Goal: Information Seeking & Learning: Learn about a topic

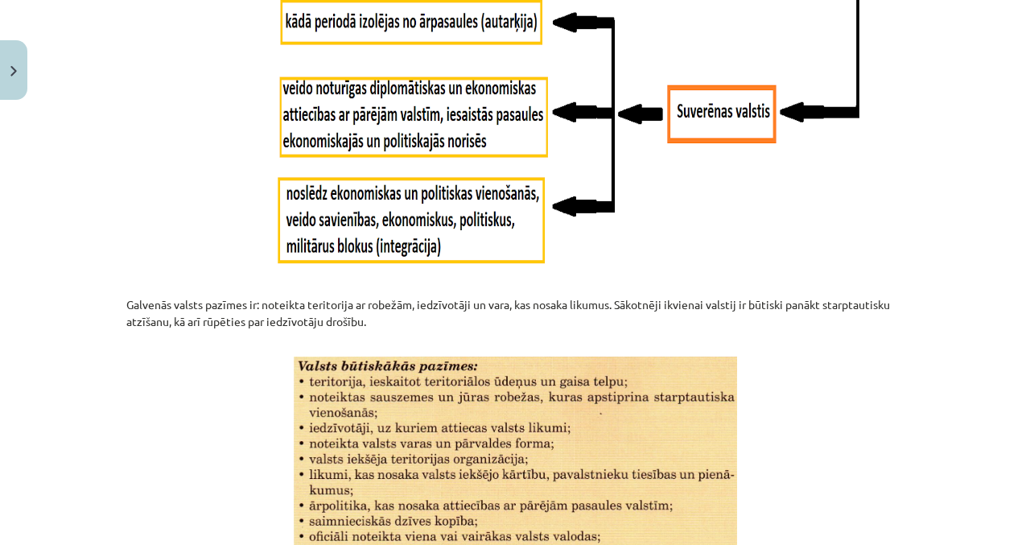
scroll to position [2088, 0]
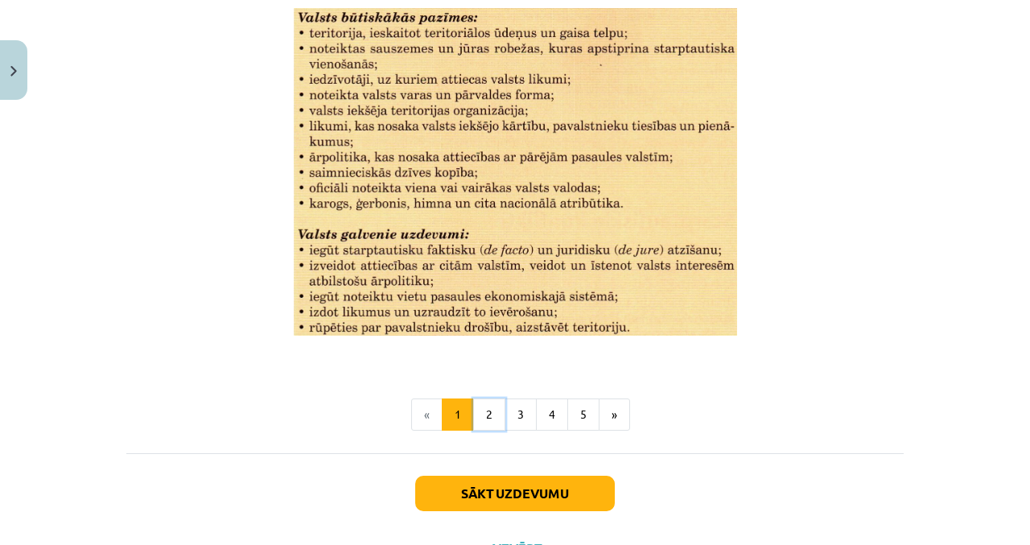
click at [490, 413] on button "2" at bounding box center [489, 414] width 32 height 32
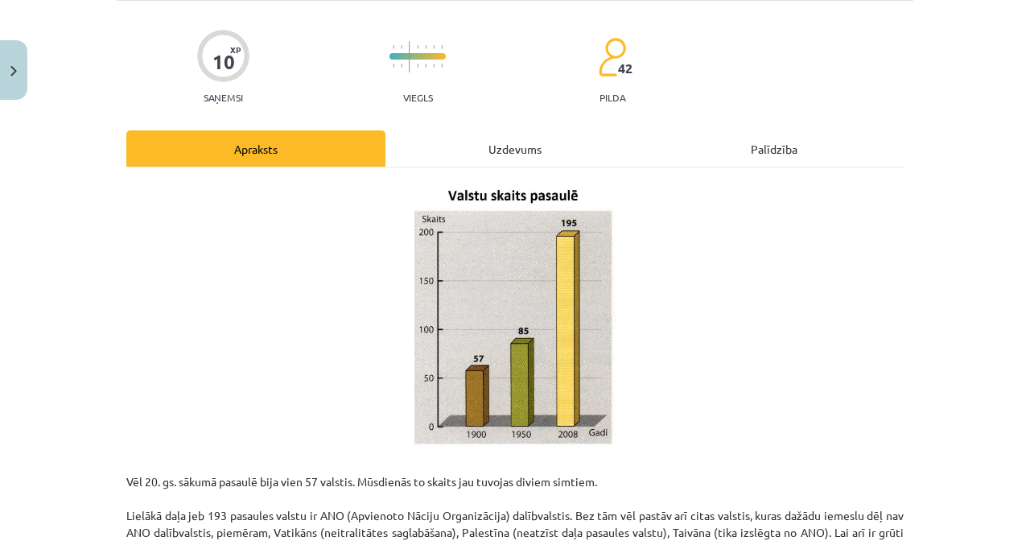
scroll to position [0, 0]
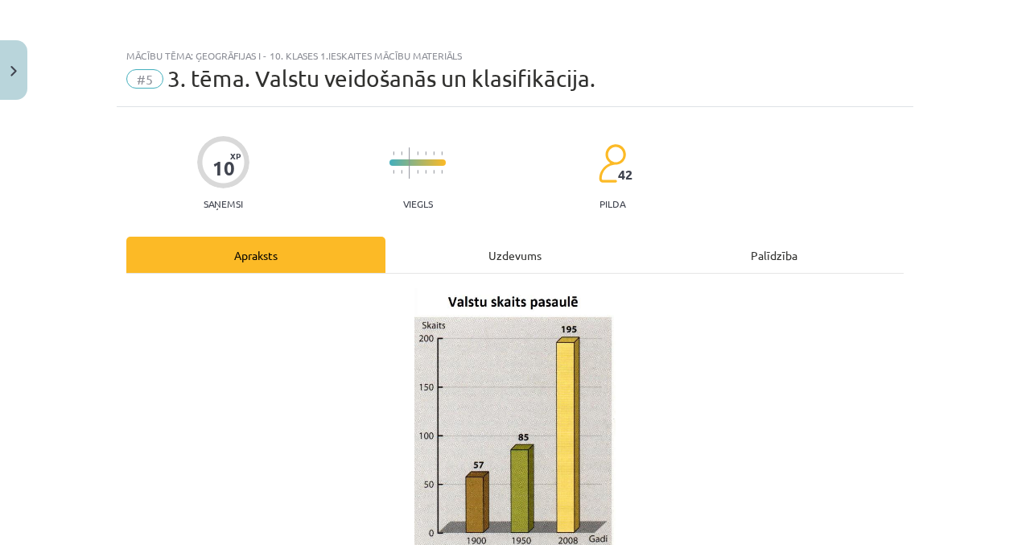
click at [575, 253] on div "Uzdevums" at bounding box center [514, 255] width 259 height 36
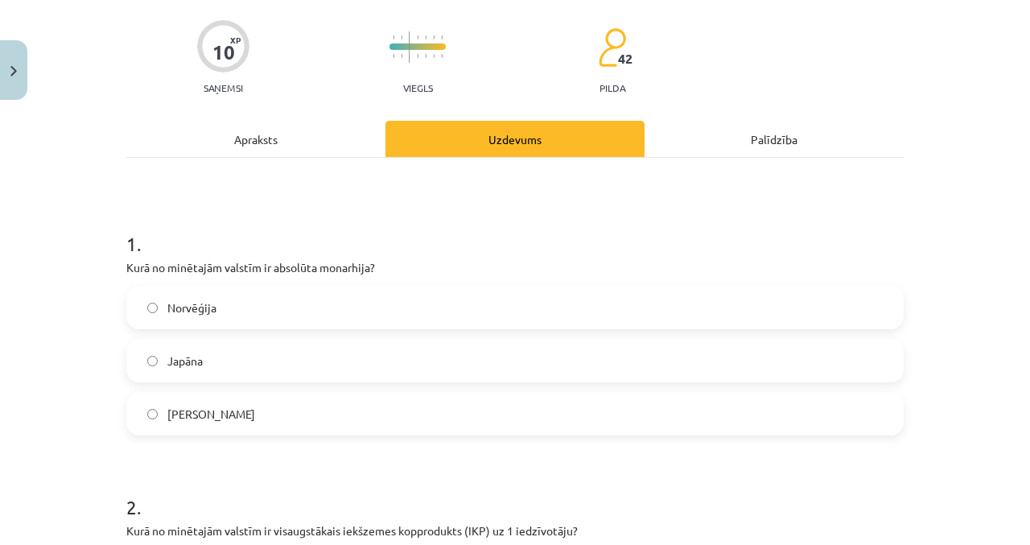
scroll to position [119, 0]
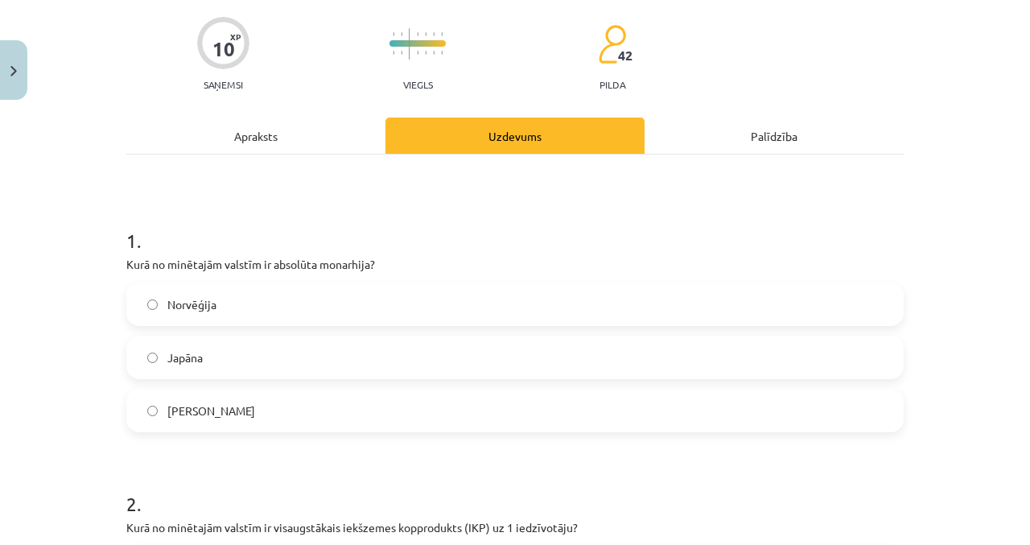
click at [454, 425] on label "[PERSON_NAME]" at bounding box center [515, 410] width 774 height 40
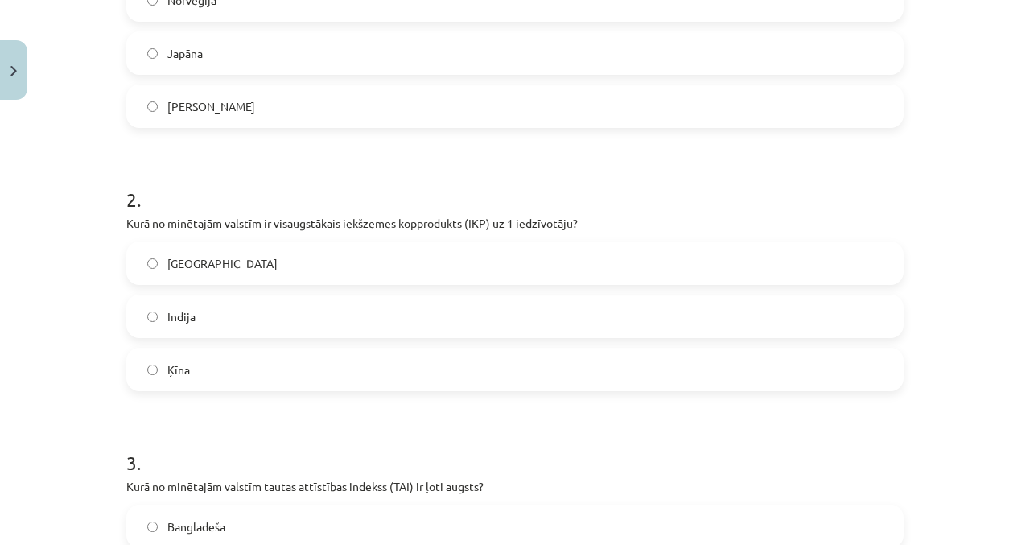
scroll to position [424, 0]
click at [633, 245] on label "[GEOGRAPHIC_DATA]" at bounding box center [515, 262] width 774 height 40
click at [587, 362] on label "Ķīna" at bounding box center [515, 368] width 774 height 40
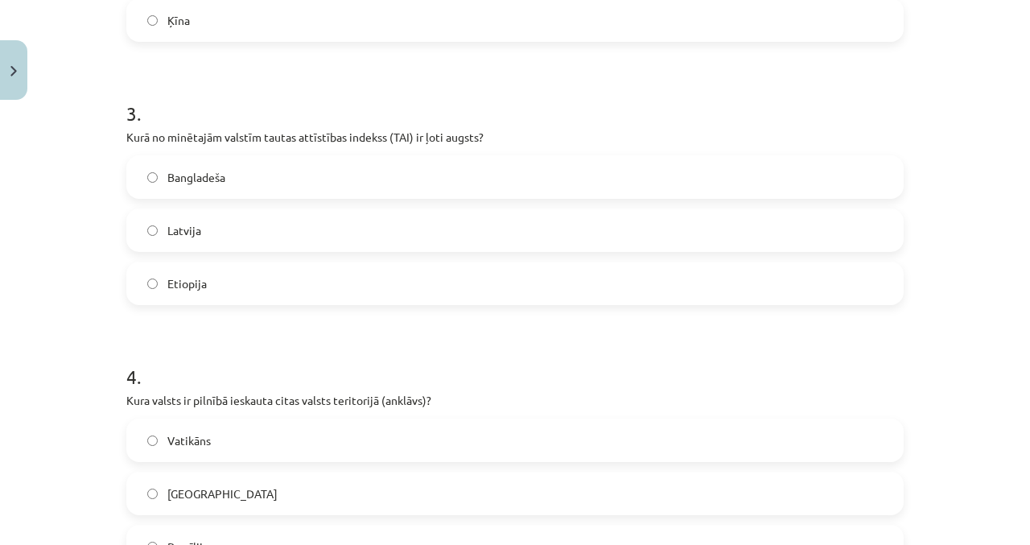
scroll to position [0, 0]
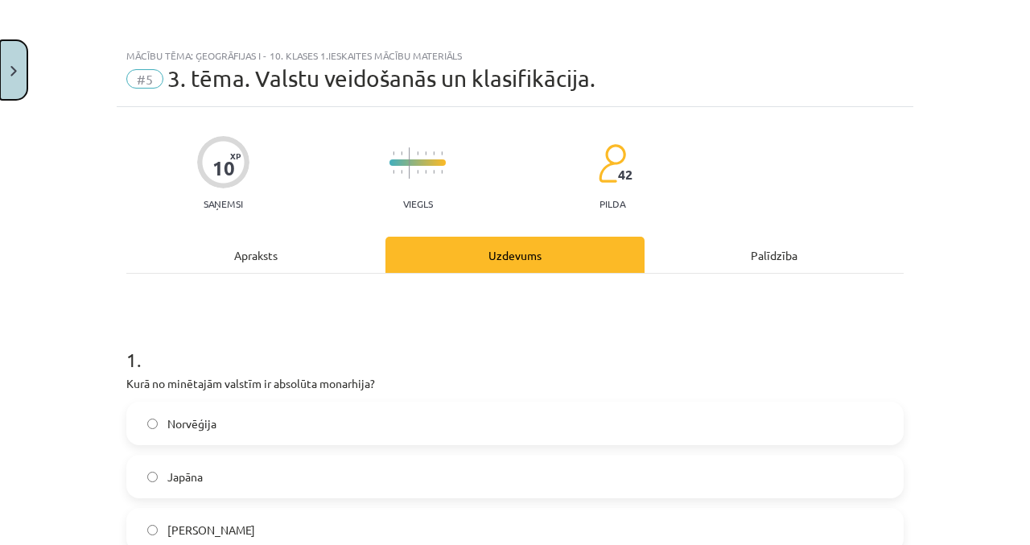
click at [19, 65] on button "Close" at bounding box center [13, 70] width 27 height 60
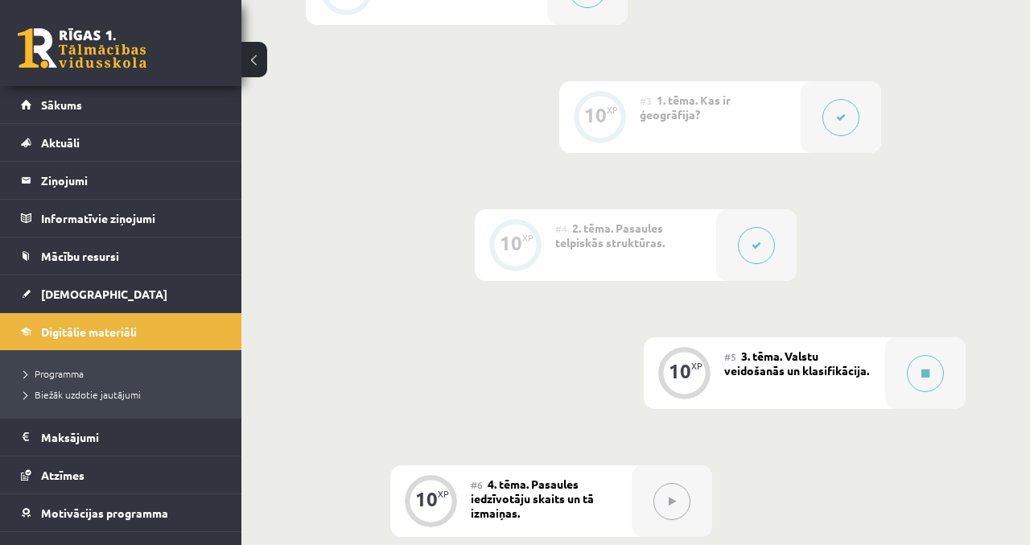
scroll to position [613, 0]
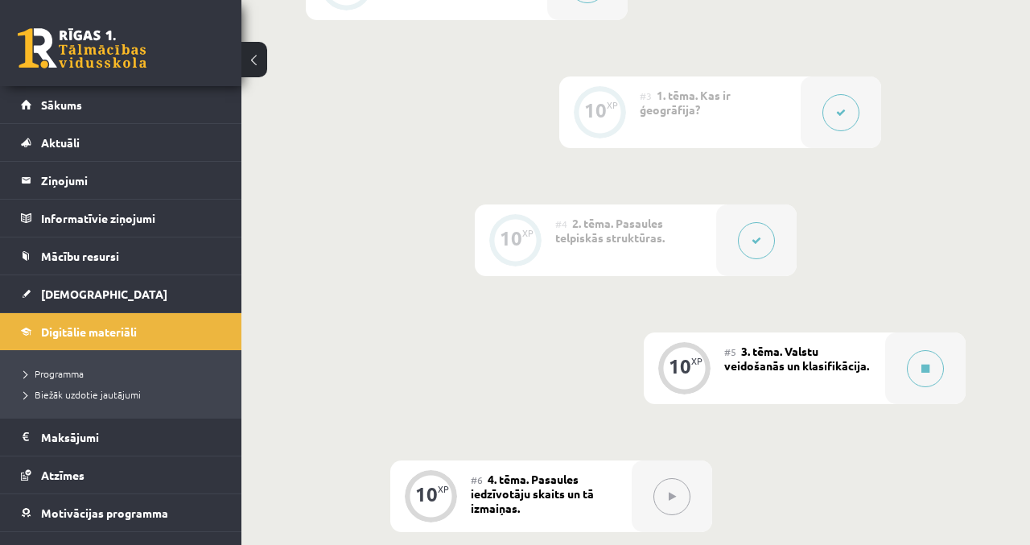
click at [925, 374] on button at bounding box center [925, 368] width 37 height 37
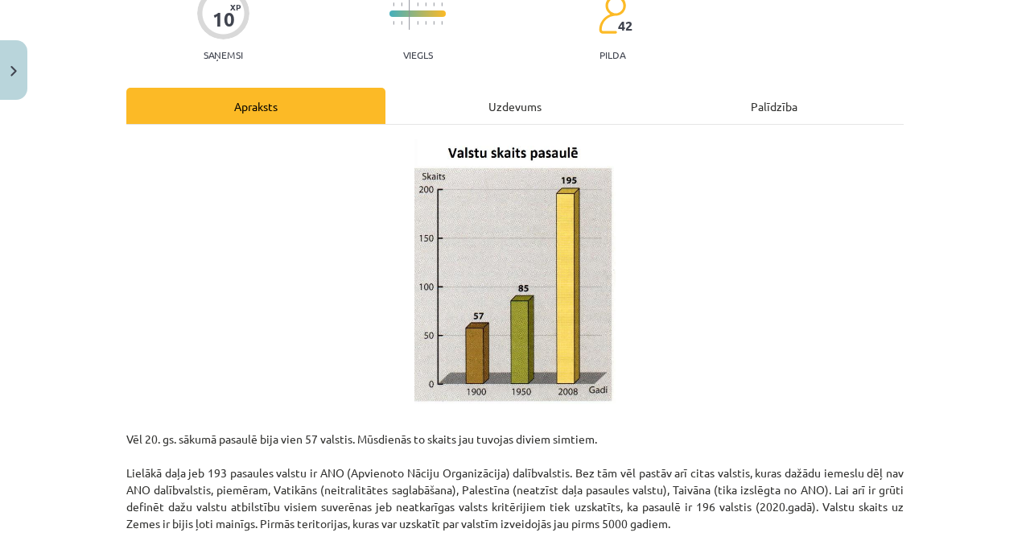
click at [584, 104] on div "Uzdevums" at bounding box center [514, 106] width 259 height 36
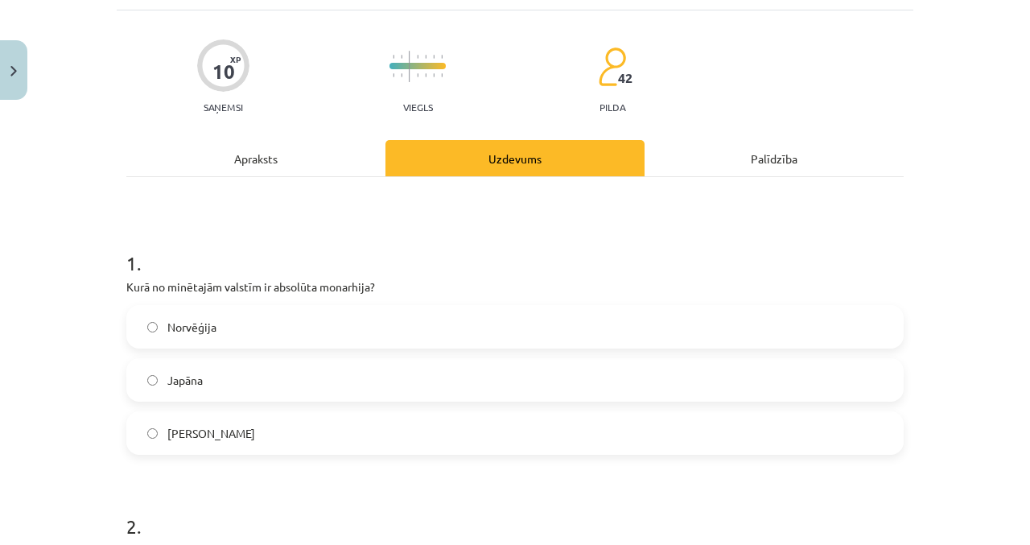
scroll to position [100, 0]
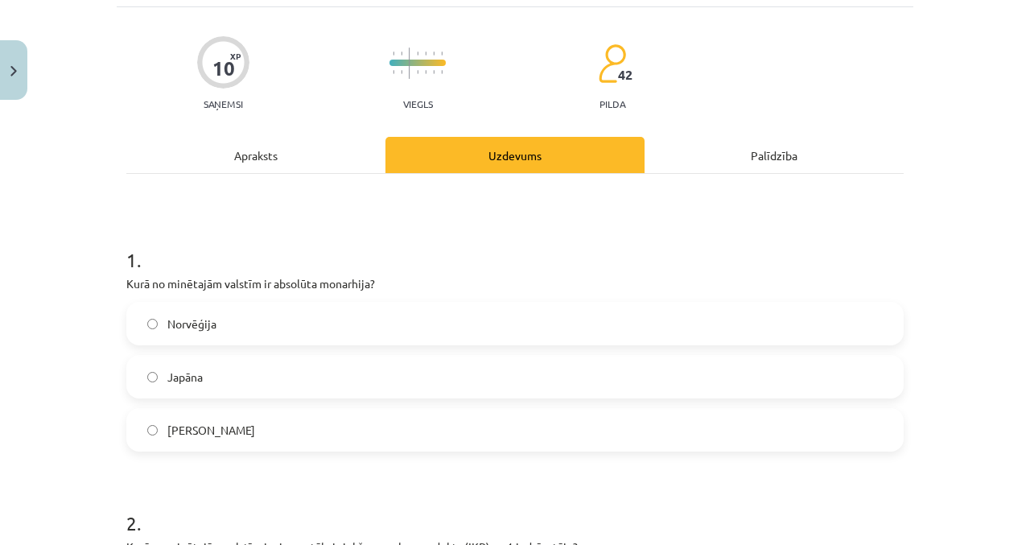
click at [512, 430] on label "[PERSON_NAME]" at bounding box center [515, 430] width 774 height 40
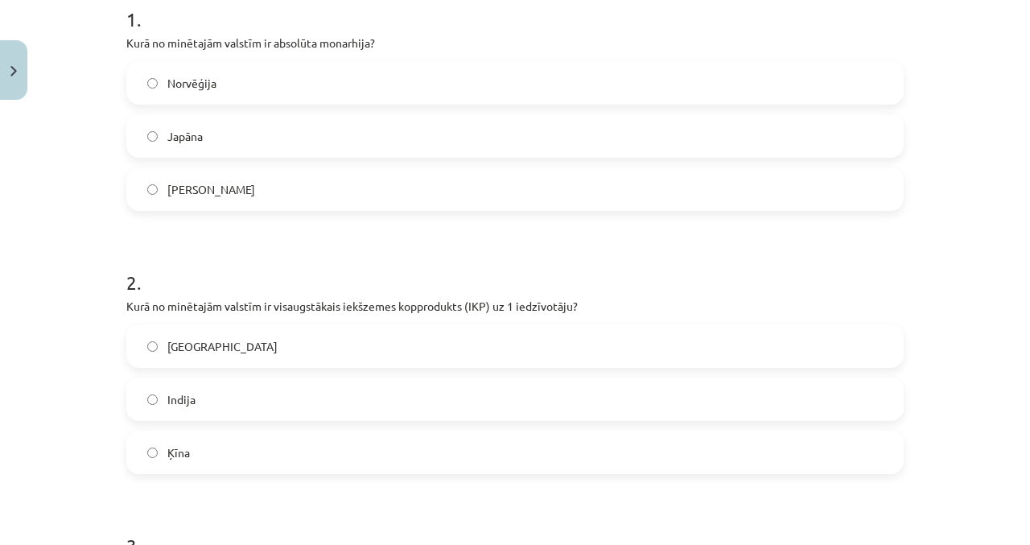
scroll to position [342, 0]
click at [138, 356] on label "[GEOGRAPHIC_DATA]" at bounding box center [515, 344] width 774 height 40
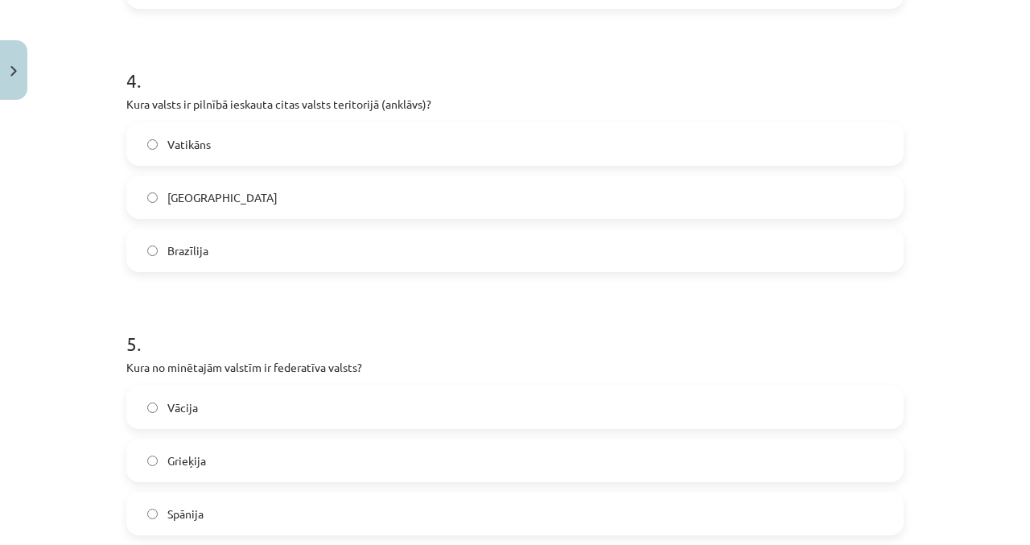
scroll to position [1072, 0]
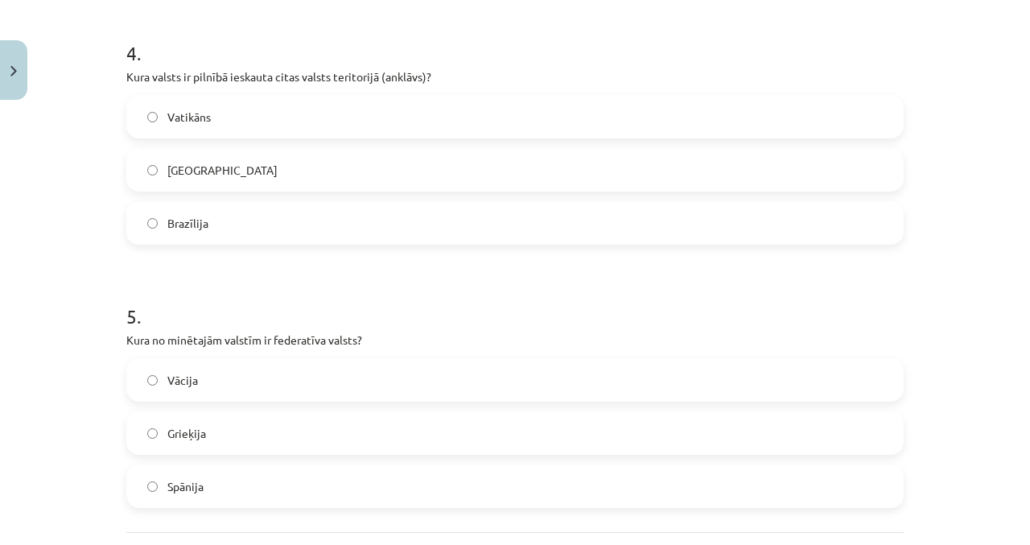
click at [167, 433] on span "Grieķija" at bounding box center [186, 433] width 39 height 17
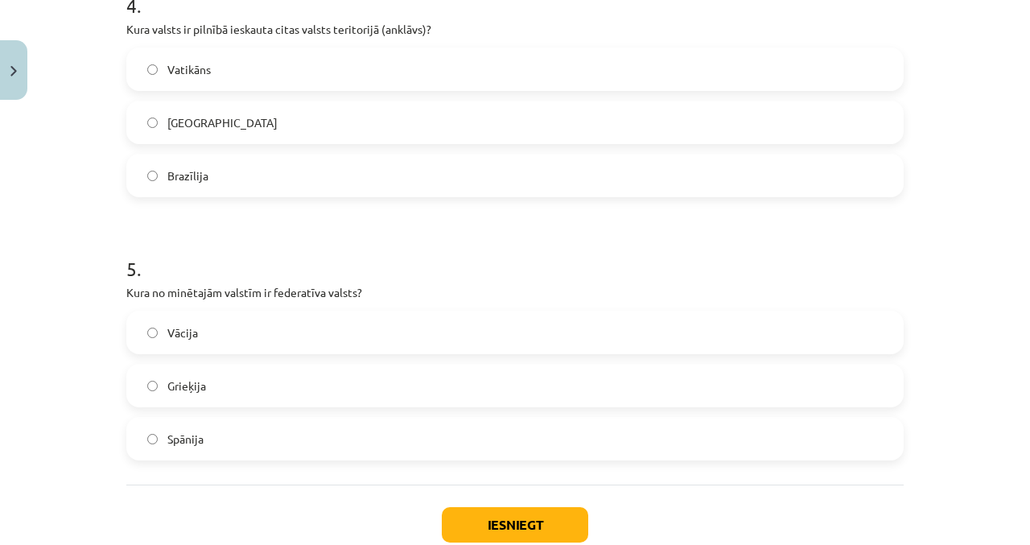
scroll to position [1177, 0]
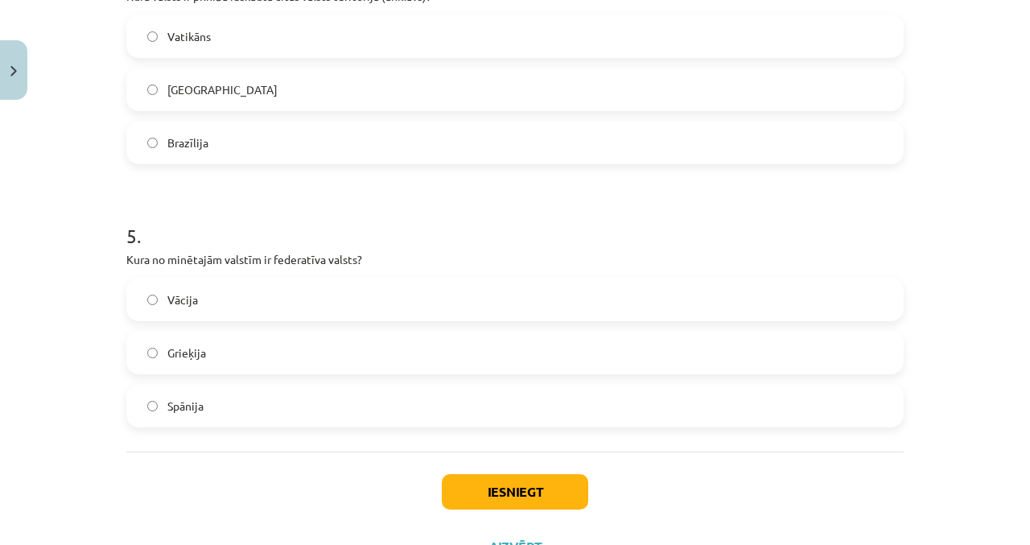
click at [146, 334] on label "Grieķija" at bounding box center [515, 352] width 774 height 40
click at [467, 486] on button "Iesniegt" at bounding box center [515, 491] width 146 height 35
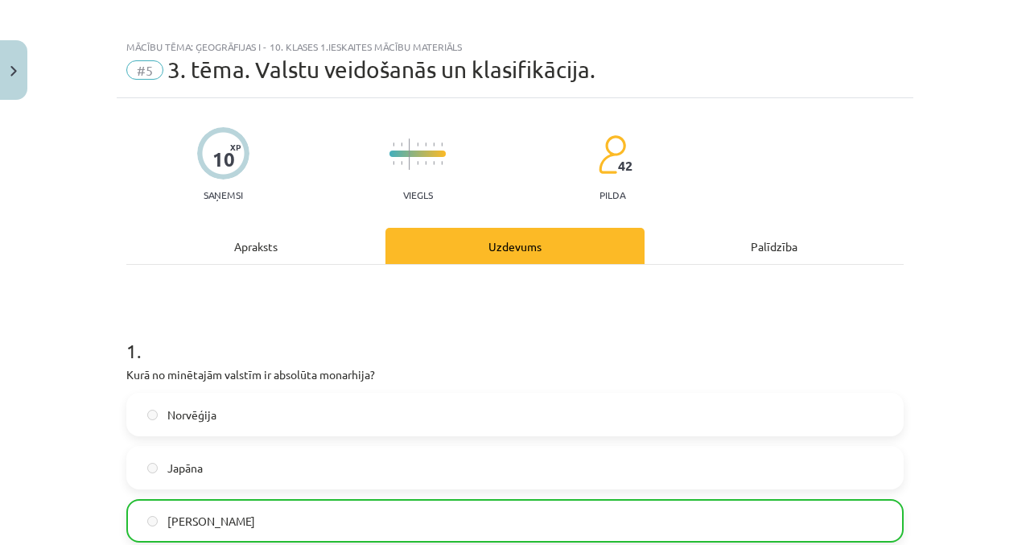
scroll to position [0, 0]
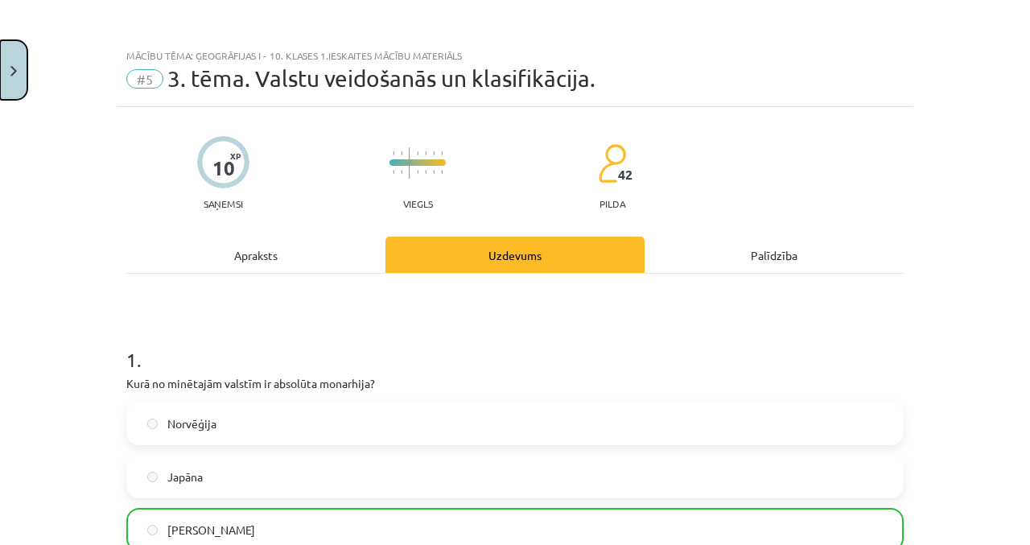
click at [11, 85] on button "Close" at bounding box center [13, 70] width 27 height 60
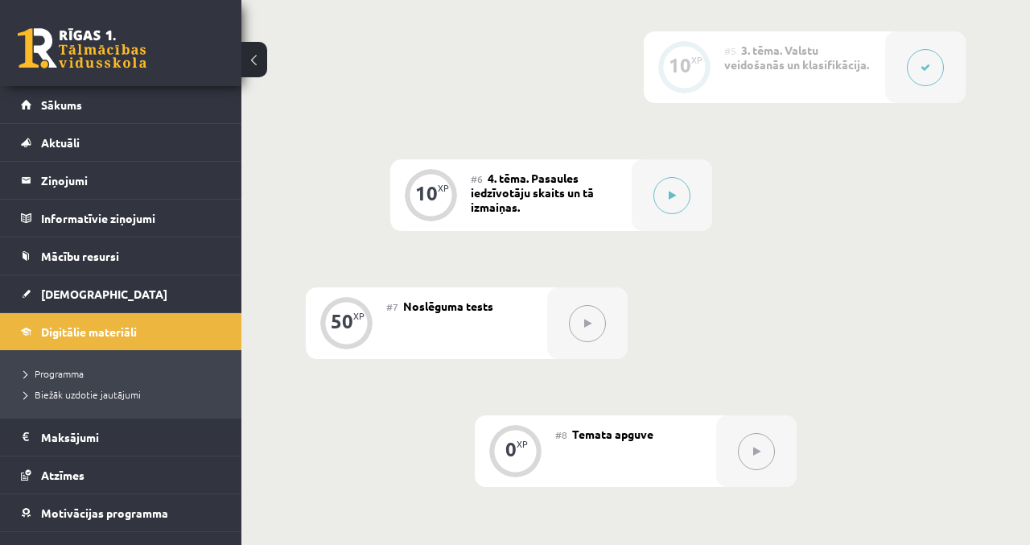
scroll to position [913, 0]
click at [671, 200] on icon at bounding box center [672, 197] width 7 height 10
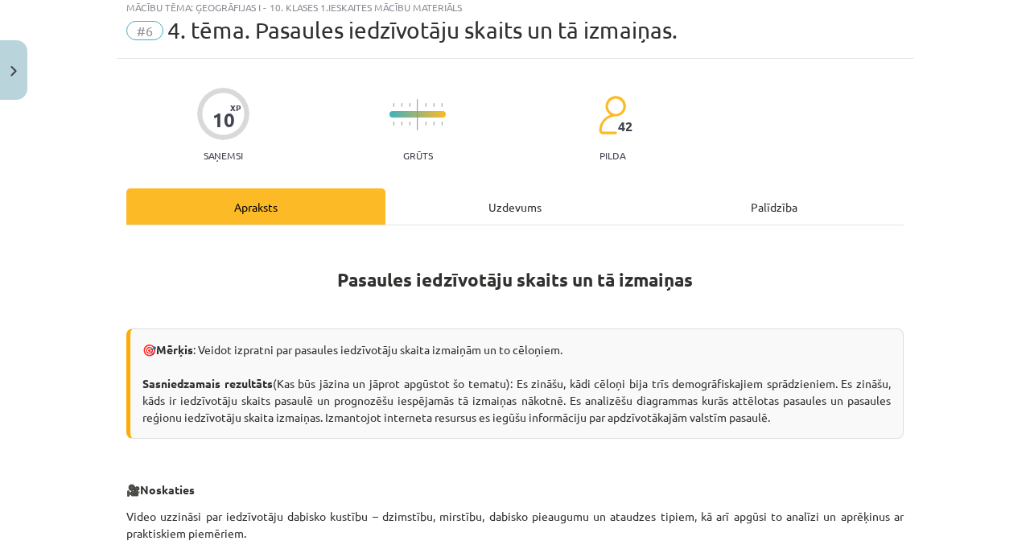
click at [571, 192] on div "Uzdevums" at bounding box center [514, 206] width 259 height 36
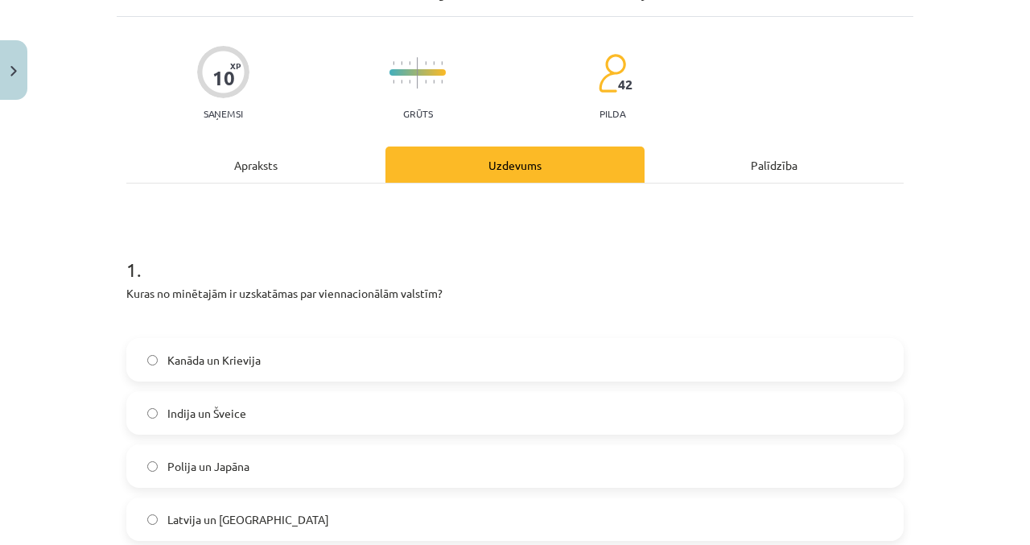
scroll to position [0, 0]
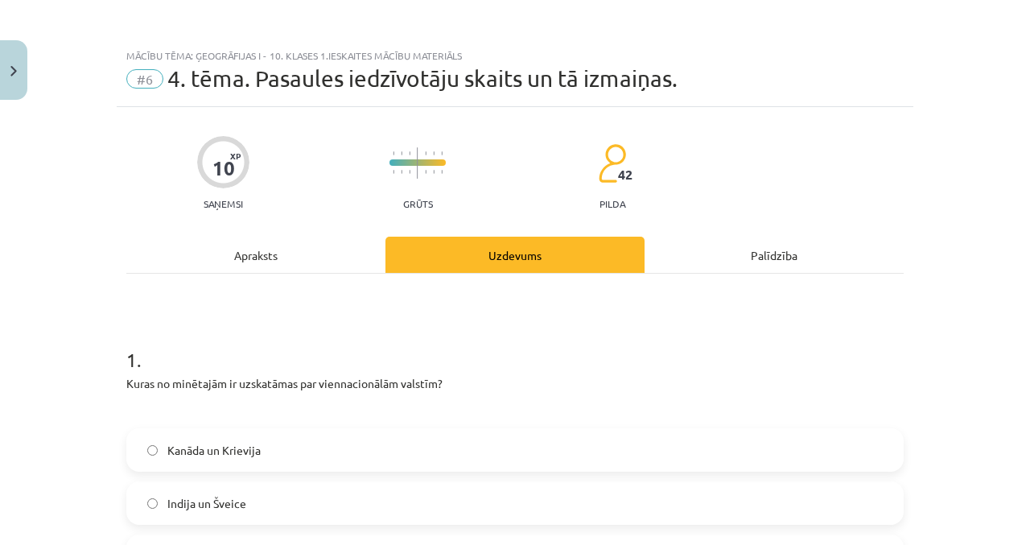
click at [288, 254] on div "Apraksts" at bounding box center [255, 255] width 259 height 36
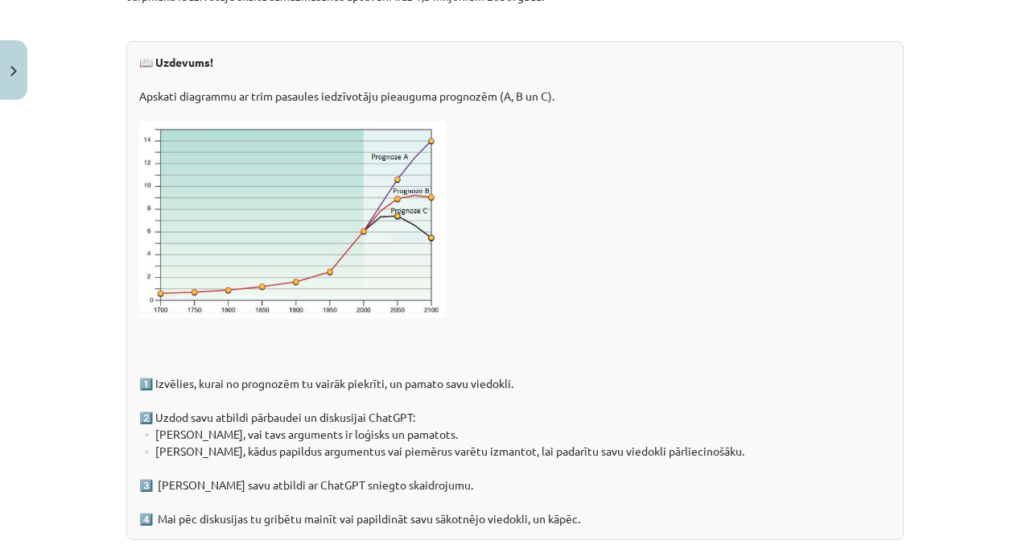
scroll to position [2546, 0]
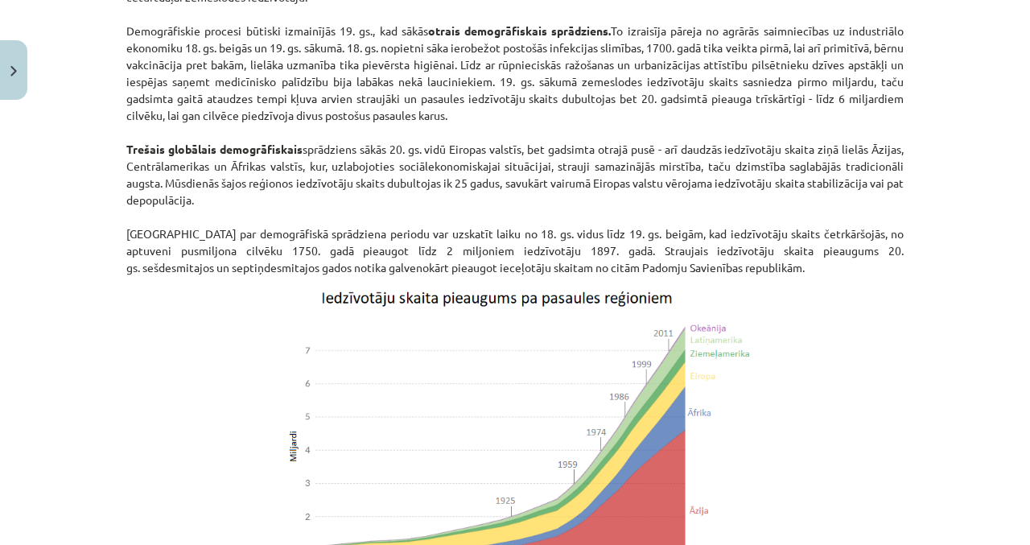
click at [646, 455] on img at bounding box center [515, 453] width 480 height 335
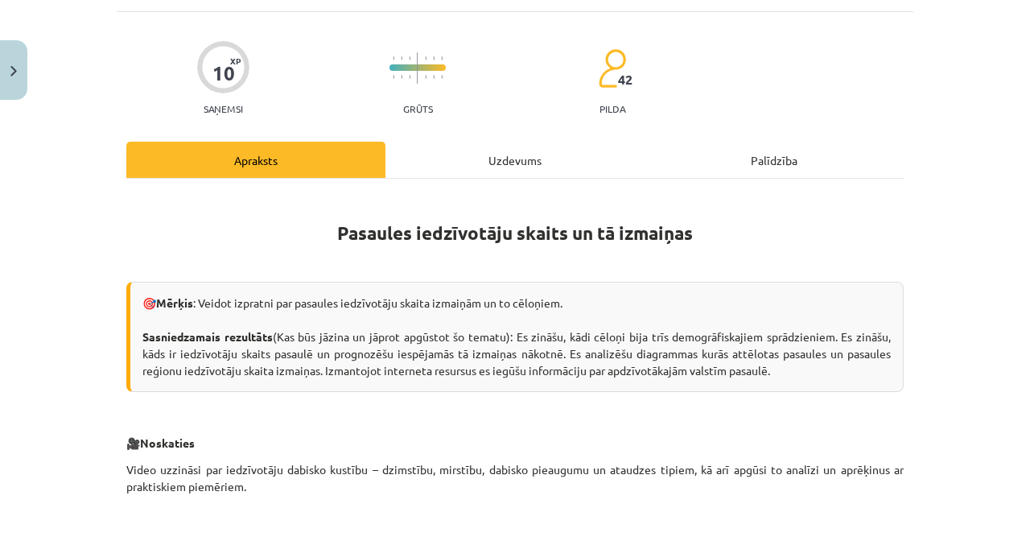
click at [552, 142] on div "Uzdevums" at bounding box center [514, 160] width 259 height 36
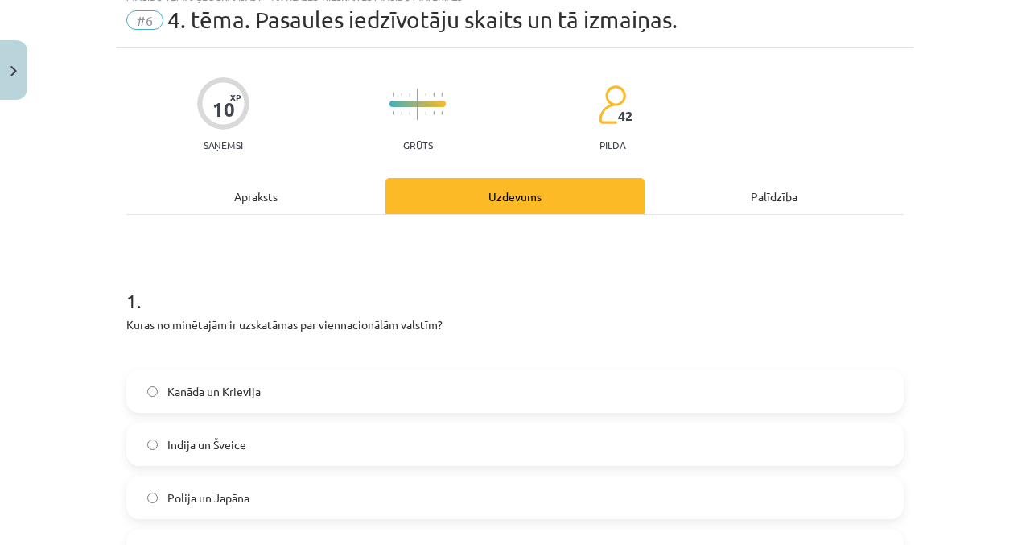
scroll to position [40, 0]
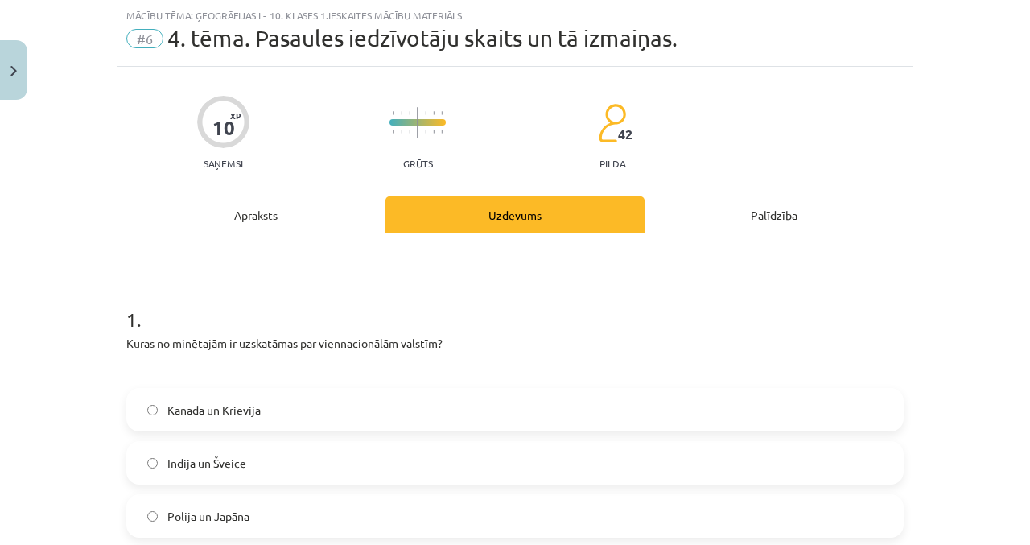
click at [299, 231] on div "Apraksts" at bounding box center [255, 214] width 259 height 36
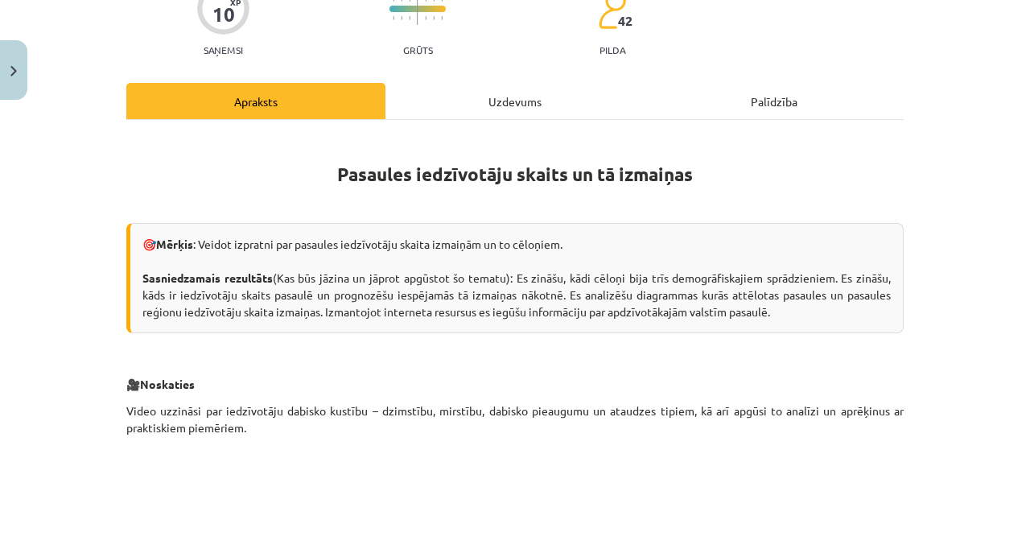
scroll to position [0, 0]
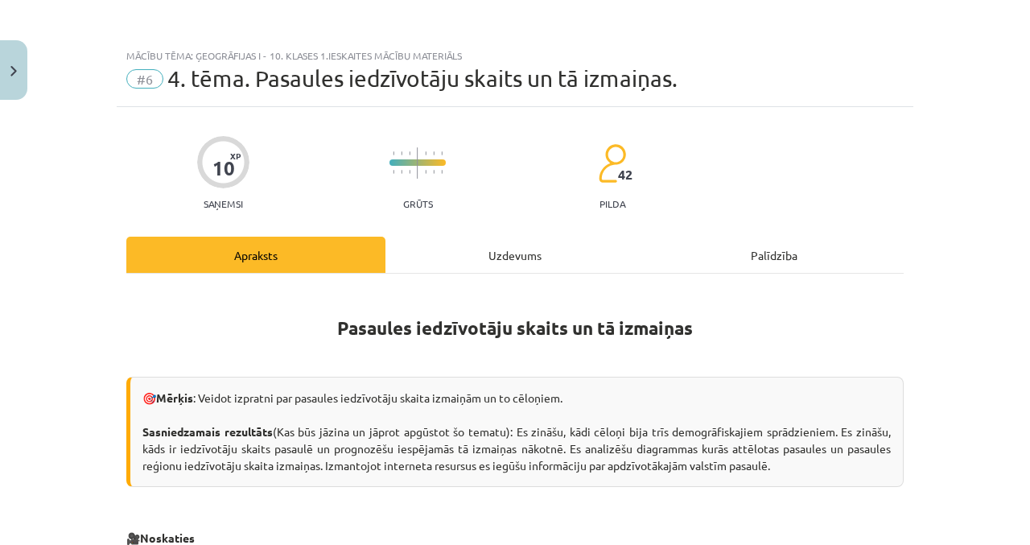
click at [522, 241] on div "Uzdevums" at bounding box center [514, 255] width 259 height 36
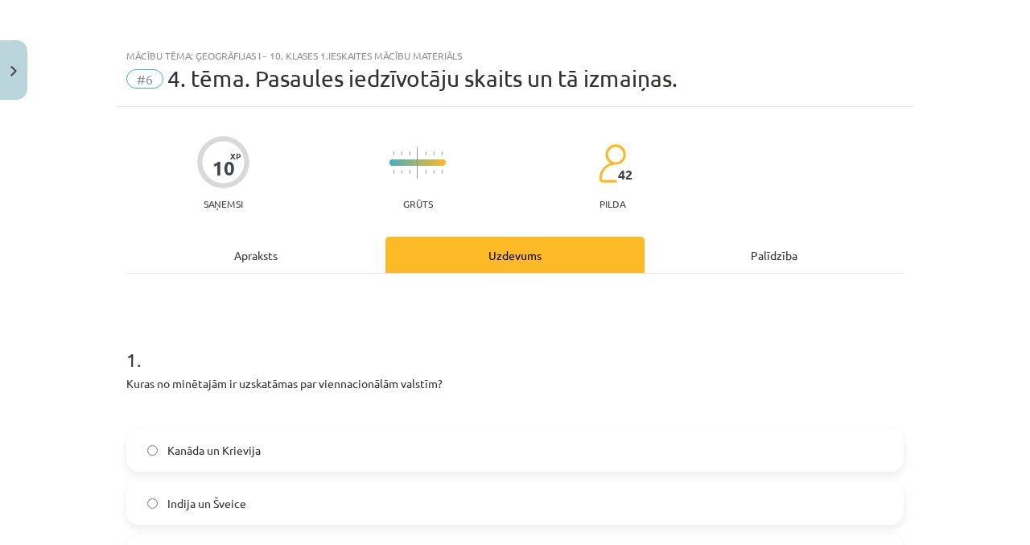
click at [303, 270] on div "Apraksts" at bounding box center [255, 255] width 259 height 36
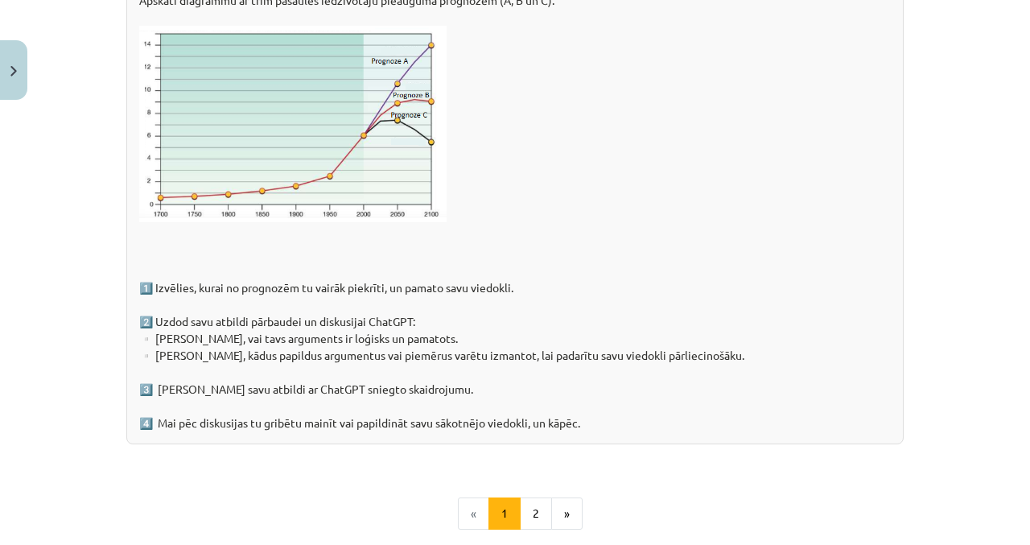
scroll to position [2445, 0]
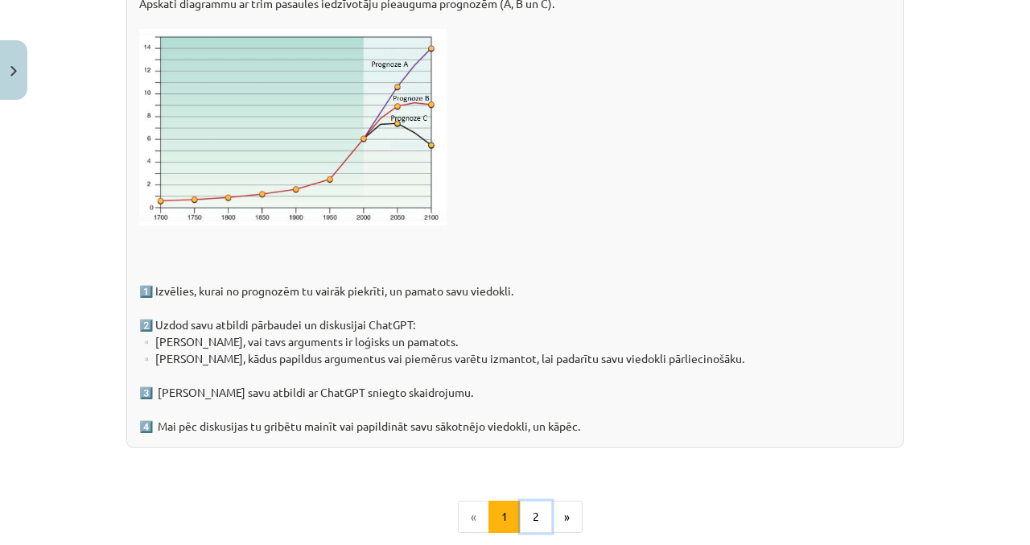
click at [538, 515] on button "2" at bounding box center [536, 517] width 32 height 32
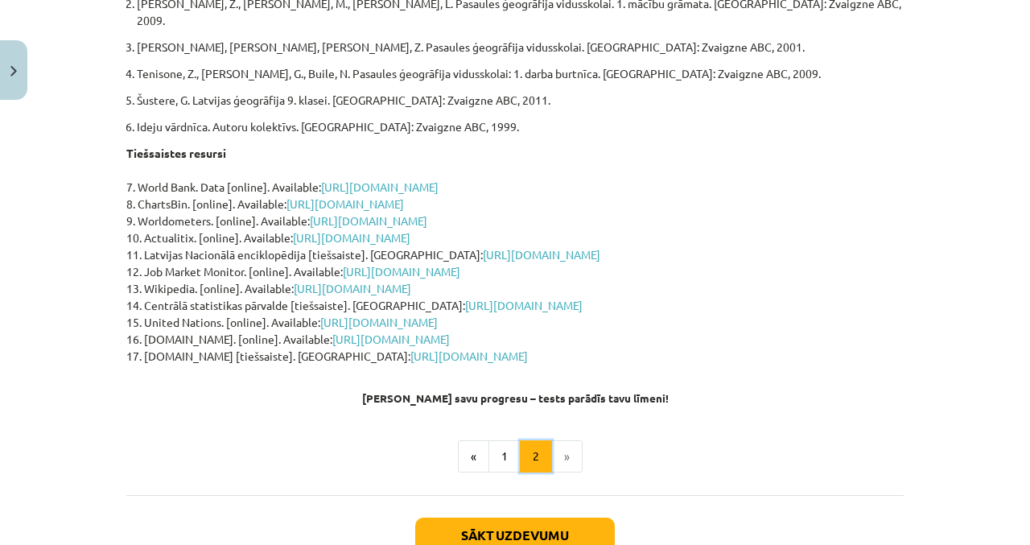
scroll to position [287, 0]
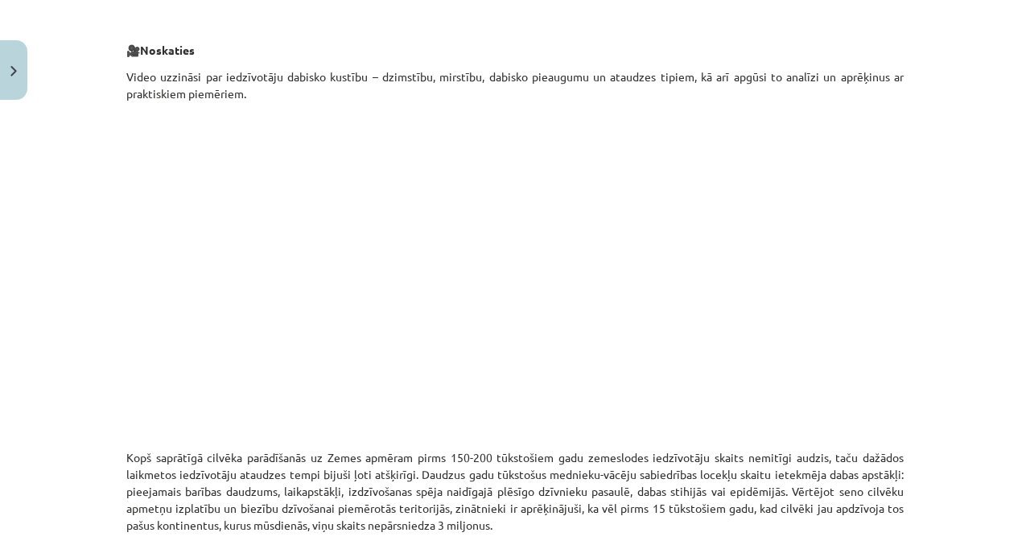
scroll to position [0, 0]
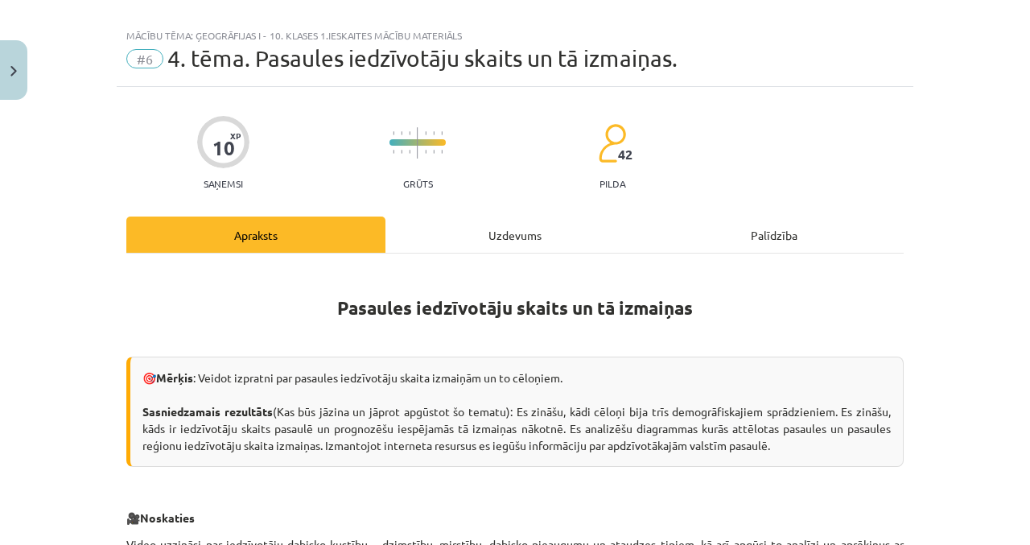
click at [565, 227] on div "Uzdevums" at bounding box center [514, 234] width 259 height 36
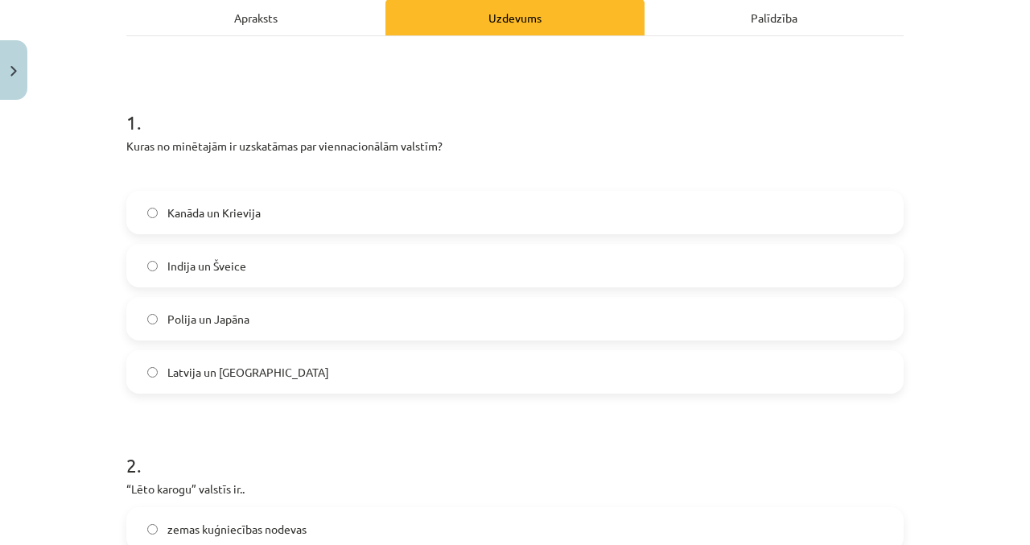
scroll to position [237, 0]
click at [493, 320] on label "Polija un Japāna" at bounding box center [515, 319] width 774 height 40
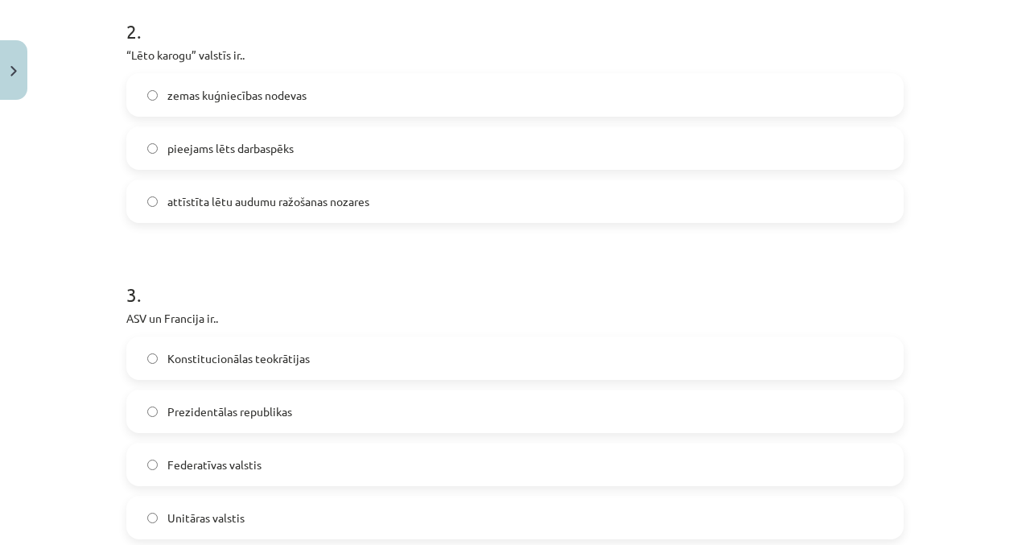
scroll to position [673, 0]
click at [489, 93] on label "zemas kuģniecības nodevas" at bounding box center [515, 93] width 774 height 40
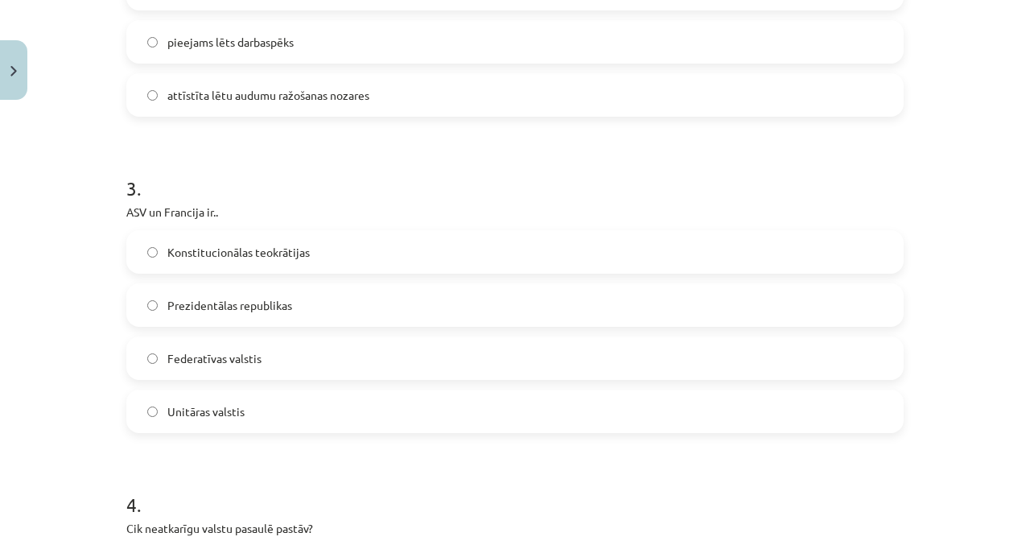
scroll to position [775, 0]
click at [369, 306] on label "Prezidentālas republikas" at bounding box center [515, 307] width 774 height 40
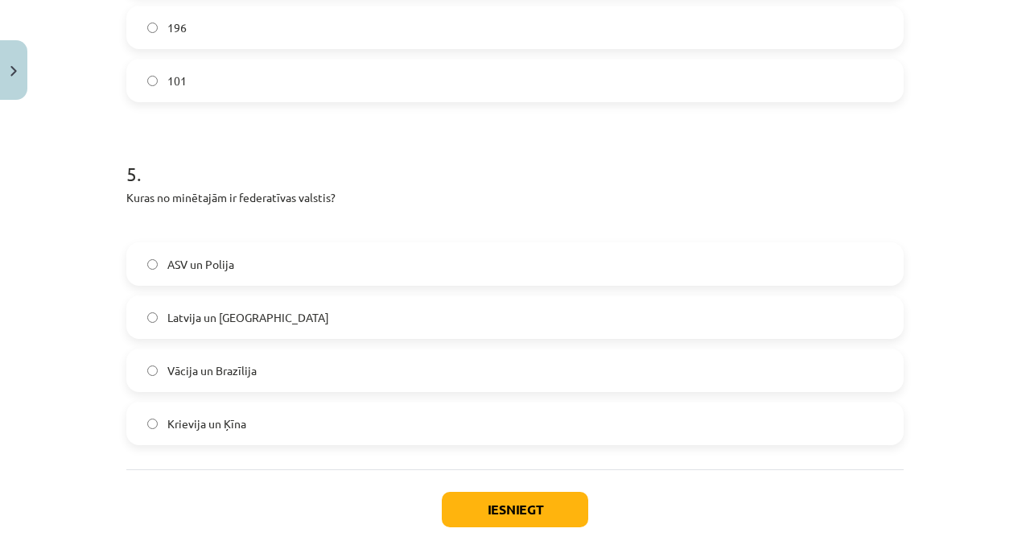
scroll to position [1469, 0]
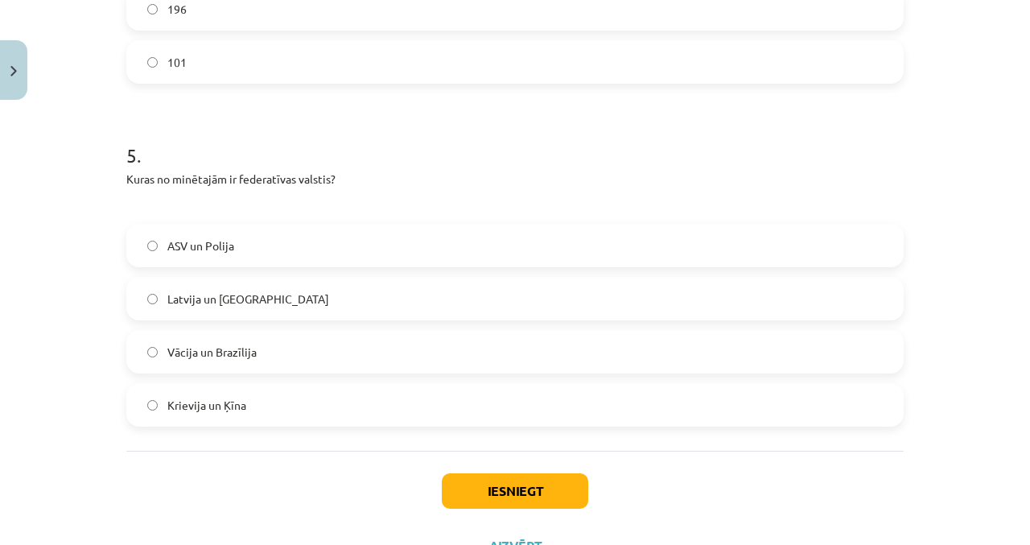
click at [135, 350] on label "Vācija un Brazīlija" at bounding box center [515, 352] width 774 height 40
click at [51, 389] on div "Mācību tēma: Ģeogrāfijas i - 10. klases 1.ieskaites mācību materiāls #6 4. tēma…" at bounding box center [515, 272] width 1030 height 545
click at [52, 347] on div "Mācību tēma: Ģeogrāfijas i - 10. klases 1.ieskaites mācību materiāls #6 4. tēma…" at bounding box center [515, 272] width 1030 height 545
click at [53, 332] on div "Mācību tēma: Ģeogrāfijas i - 10. klases 1.ieskaites mācību materiāls #6 4. tēma…" at bounding box center [515, 272] width 1030 height 545
click at [49, 314] on div "Mācību tēma: Ģeogrāfijas i - 10. klases 1.ieskaites mācību materiāls #6 4. tēma…" at bounding box center [515, 272] width 1030 height 545
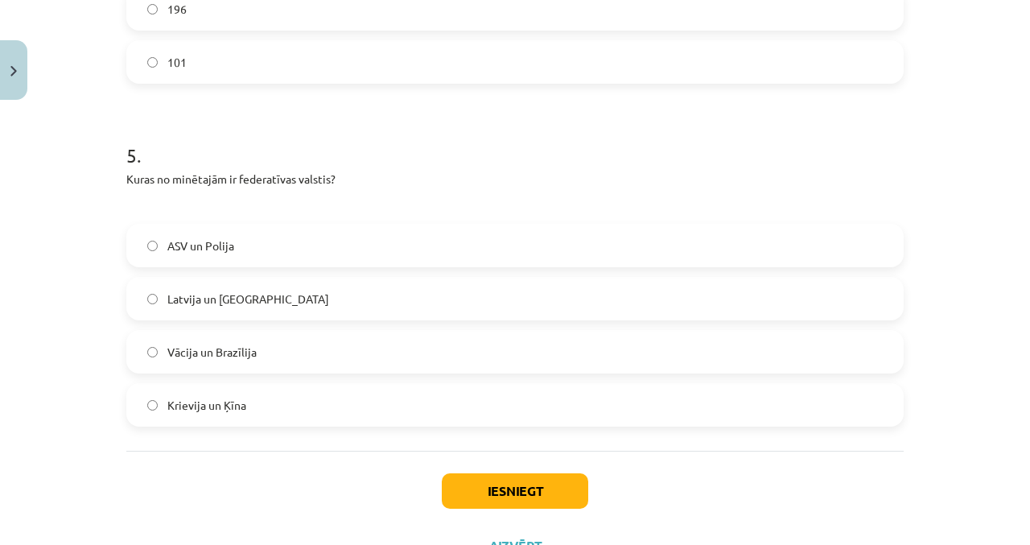
click at [49, 314] on div "Mācību tēma: Ģeogrāfijas i - 10. klases 1.ieskaites mācību materiāls #6 4. tēma…" at bounding box center [515, 272] width 1030 height 545
click at [509, 484] on button "Iesniegt" at bounding box center [515, 490] width 146 height 35
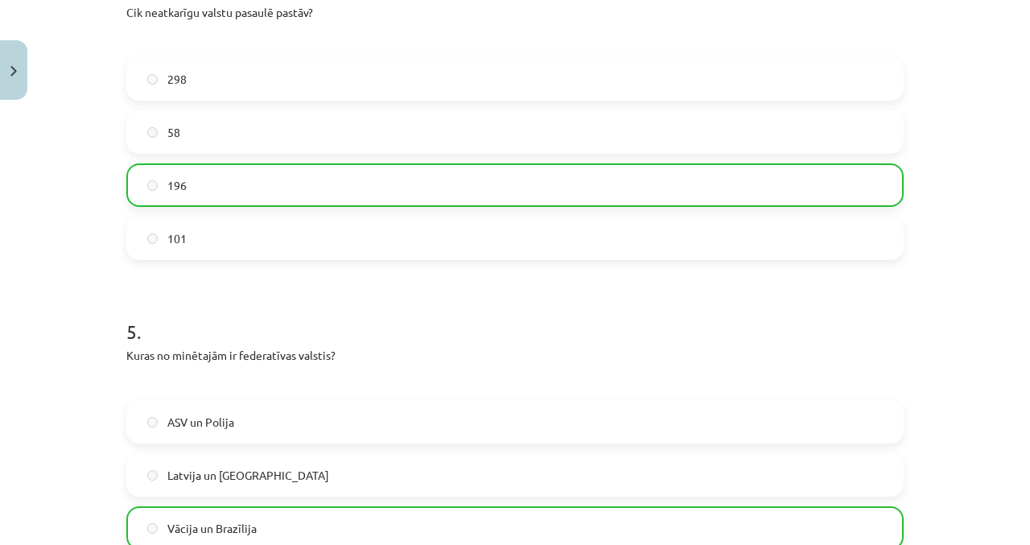
scroll to position [1519, 0]
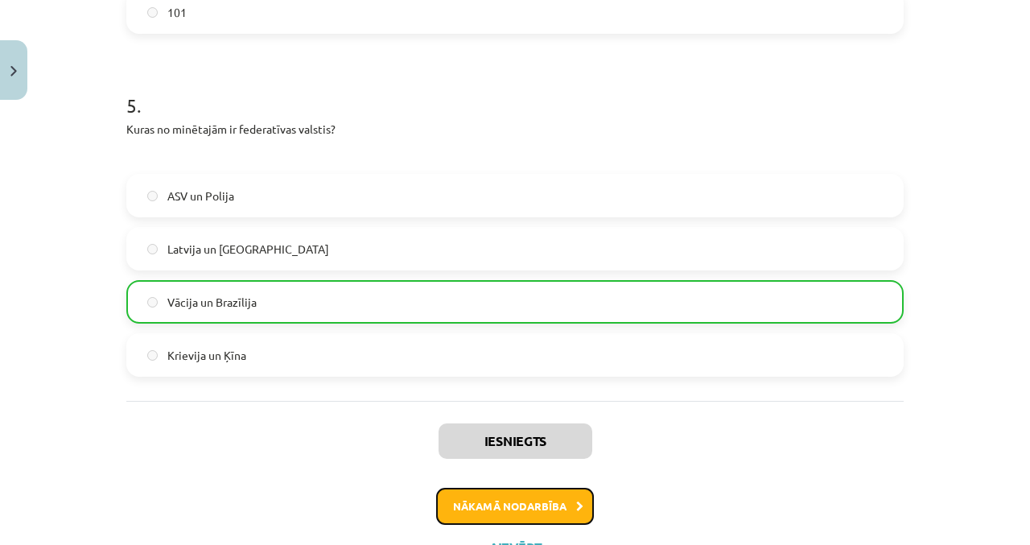
click at [554, 507] on button "Nākamā nodarbība" at bounding box center [515, 506] width 158 height 37
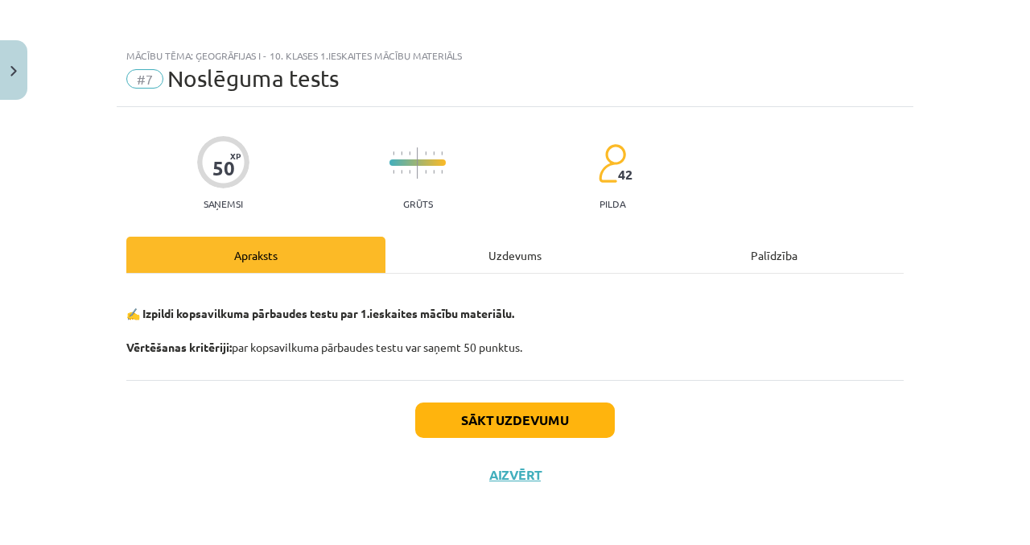
click at [545, 249] on div "Uzdevums" at bounding box center [514, 255] width 259 height 36
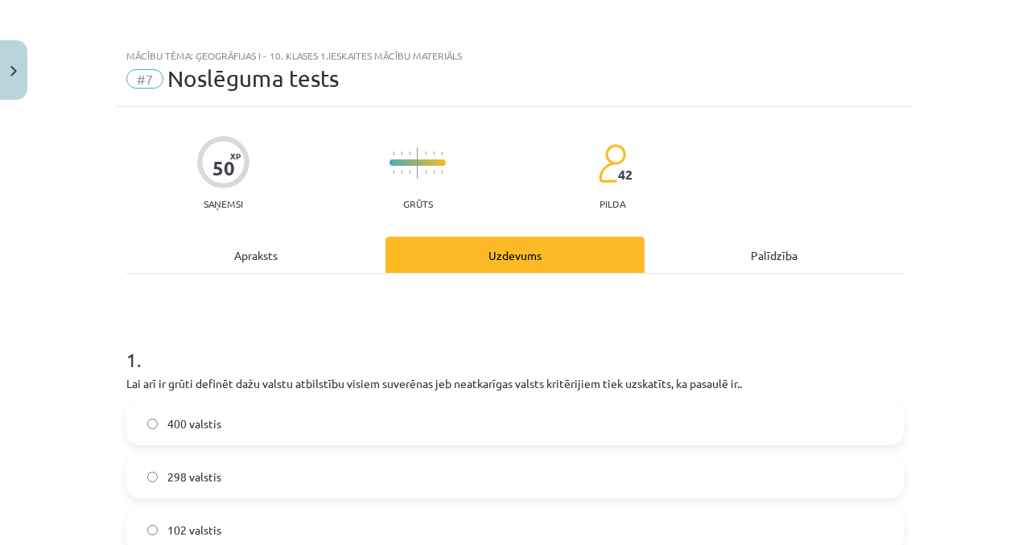
scroll to position [40, 0]
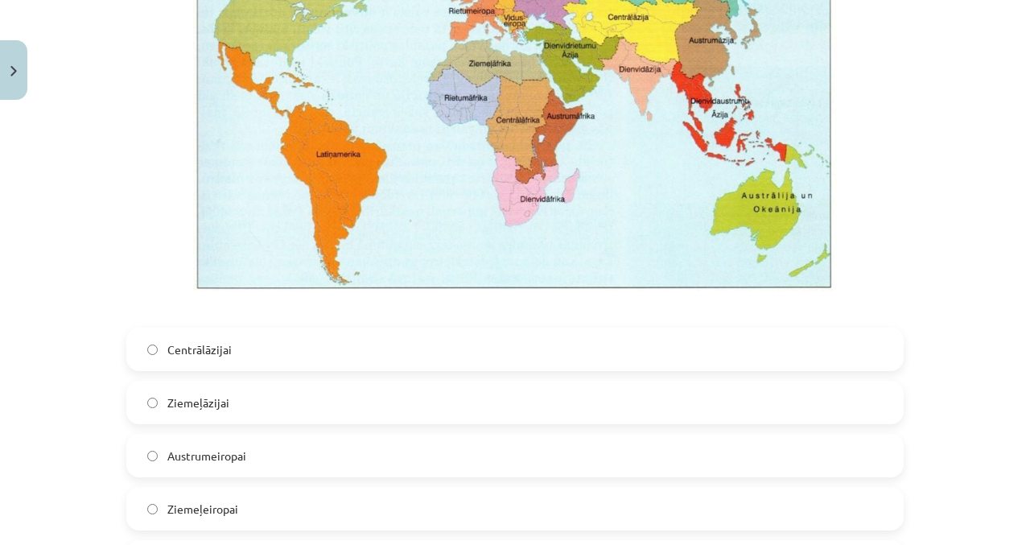
click at [707, 382] on label "Ziemeļāzijai" at bounding box center [515, 402] width 774 height 40
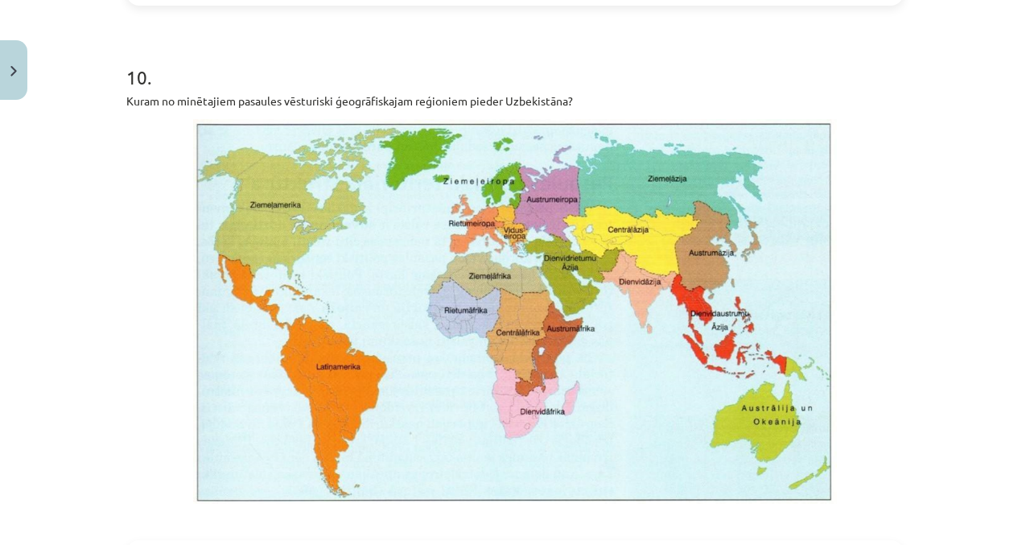
scroll to position [2994, 0]
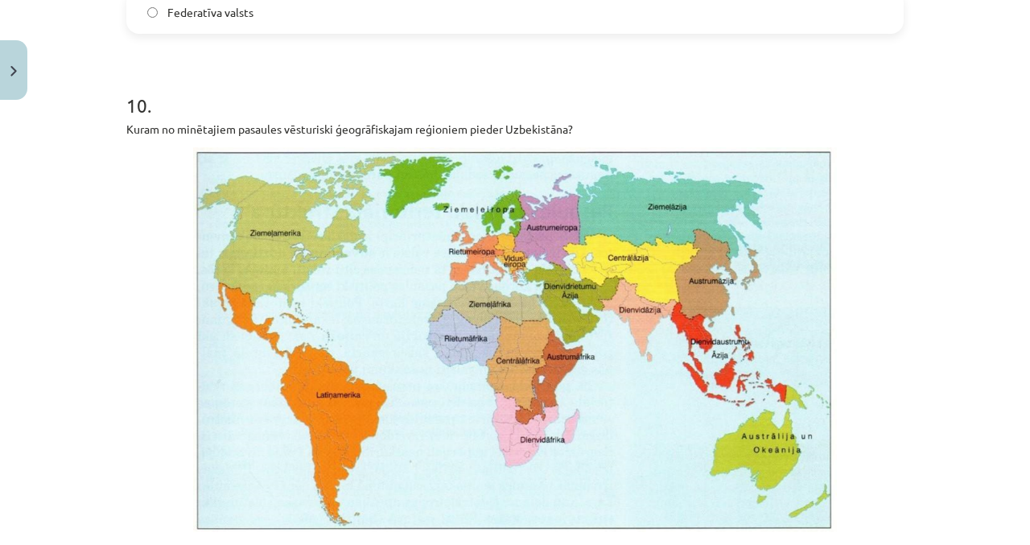
click at [575, 381] on img at bounding box center [515, 339] width 644 height 385
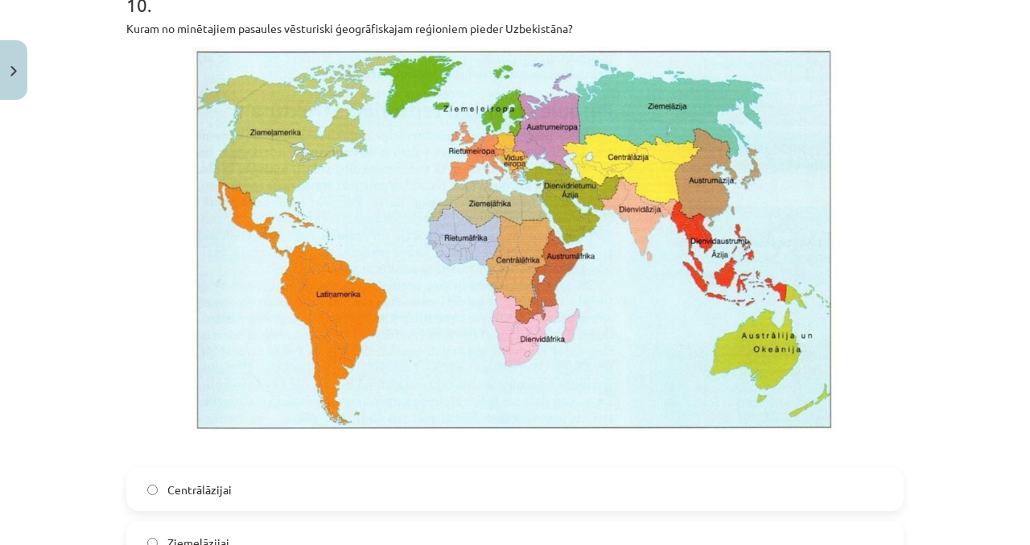
scroll to position [3164, 0]
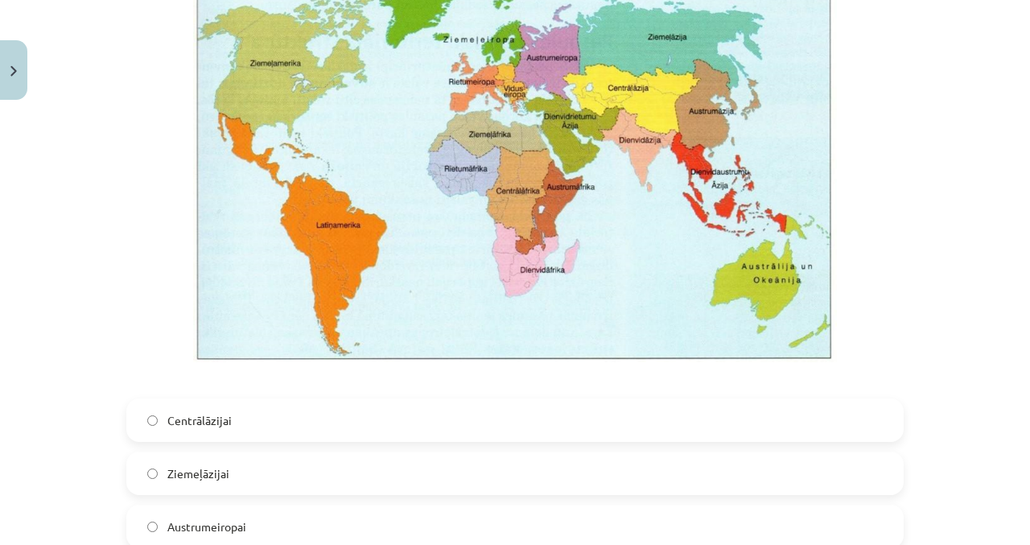
click at [661, 117] on img at bounding box center [515, 169] width 644 height 385
click at [668, 109] on img at bounding box center [515, 169] width 644 height 385
click at [477, 400] on label "Centrālāzijai" at bounding box center [515, 420] width 774 height 40
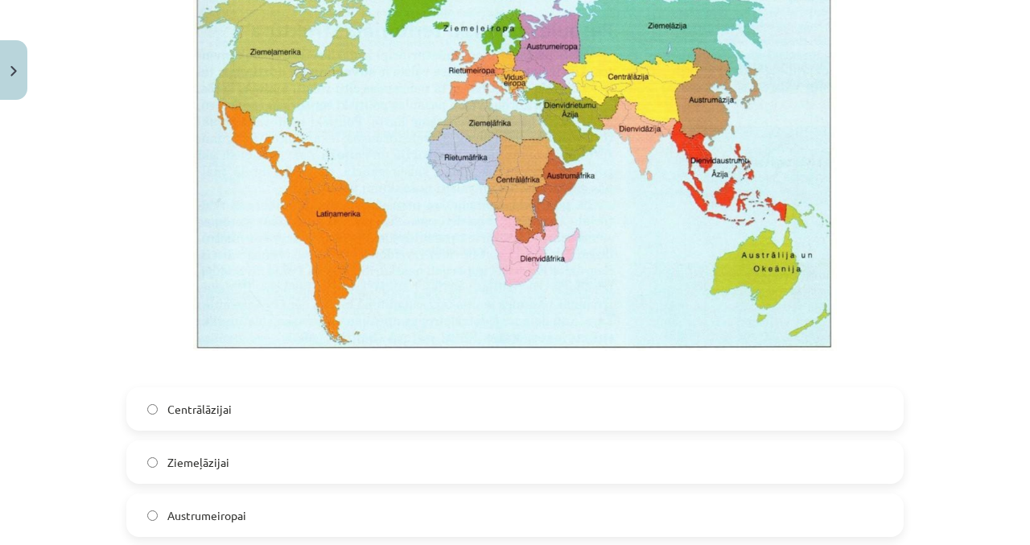
click at [556, 179] on img at bounding box center [515, 158] width 644 height 385
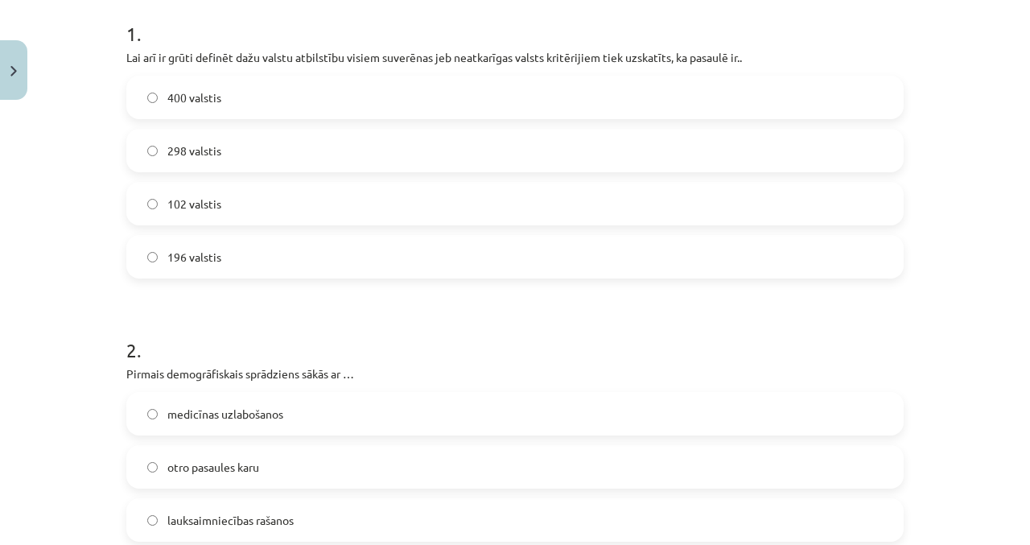
scroll to position [327, 0]
click at [179, 248] on span "196 valstis" at bounding box center [194, 256] width 54 height 17
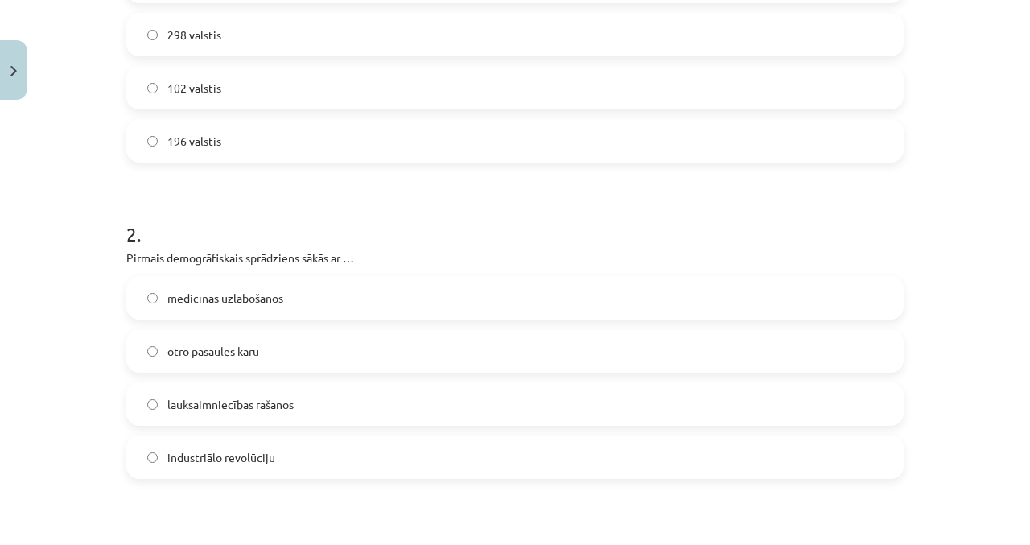
click at [167, 384] on label "lauksaimniecības rašanos" at bounding box center [515, 404] width 774 height 40
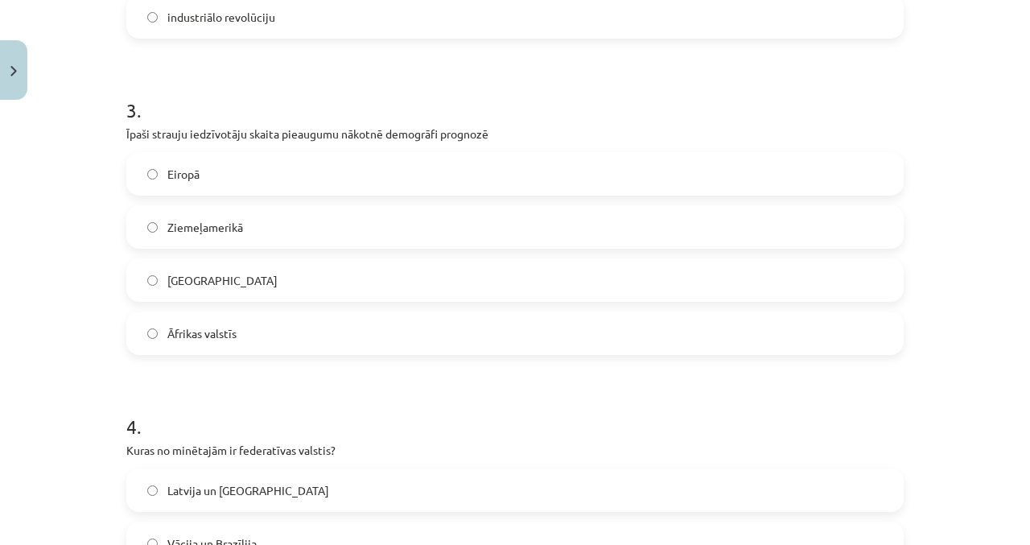
scroll to position [882, 0]
click at [223, 325] on span "Āfrikas valstīs" at bounding box center [201, 333] width 69 height 17
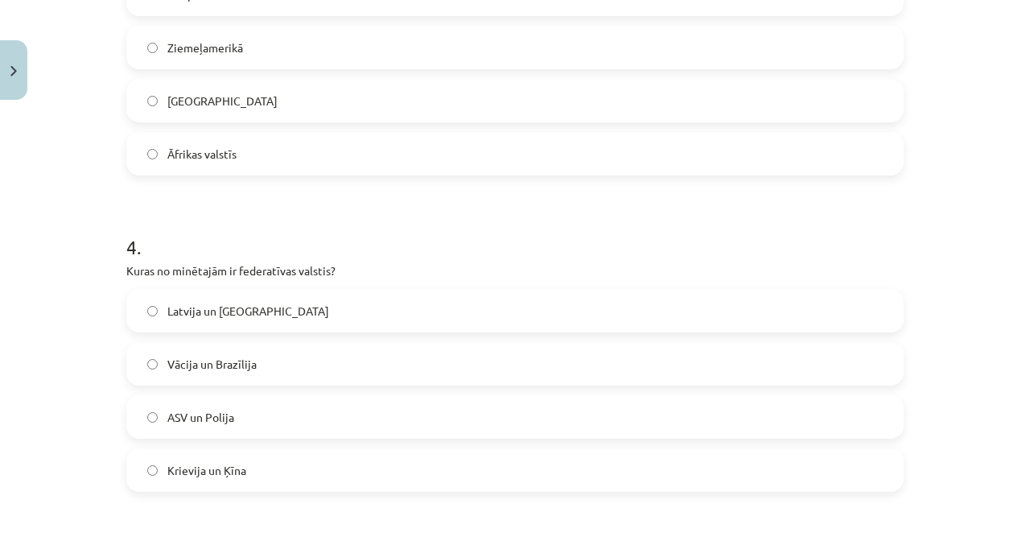
scroll to position [1061, 0]
click at [186, 344] on label "Vācija un Brazīlija" at bounding box center [515, 364] width 774 height 40
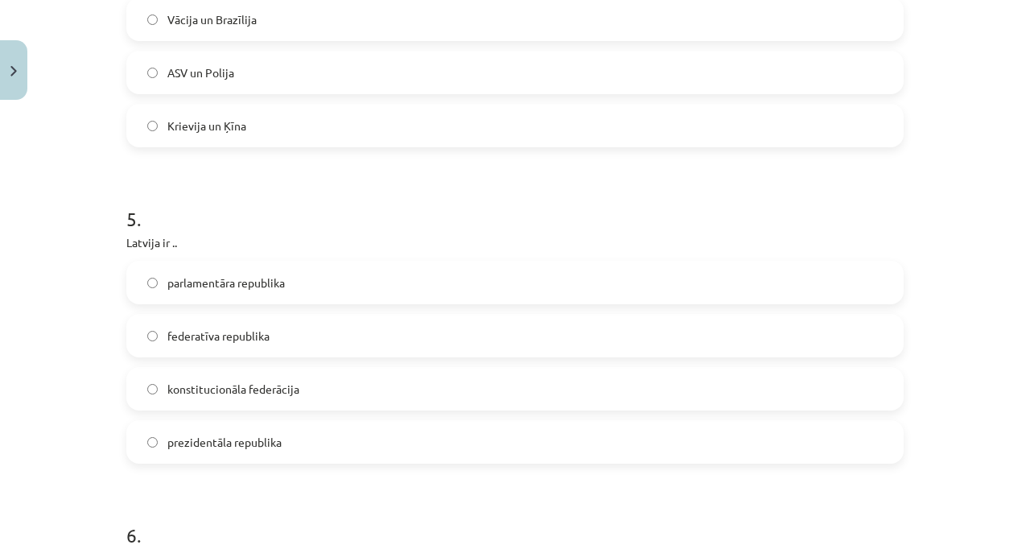
scroll to position [1407, 0]
click at [54, 224] on div "Mācību tēma: Ģeogrāfijas i - 10. klases 1.ieskaites mācību materiāls #7 Noslēgu…" at bounding box center [515, 272] width 1030 height 545
click at [187, 315] on label "federatīva republika" at bounding box center [515, 335] width 774 height 40
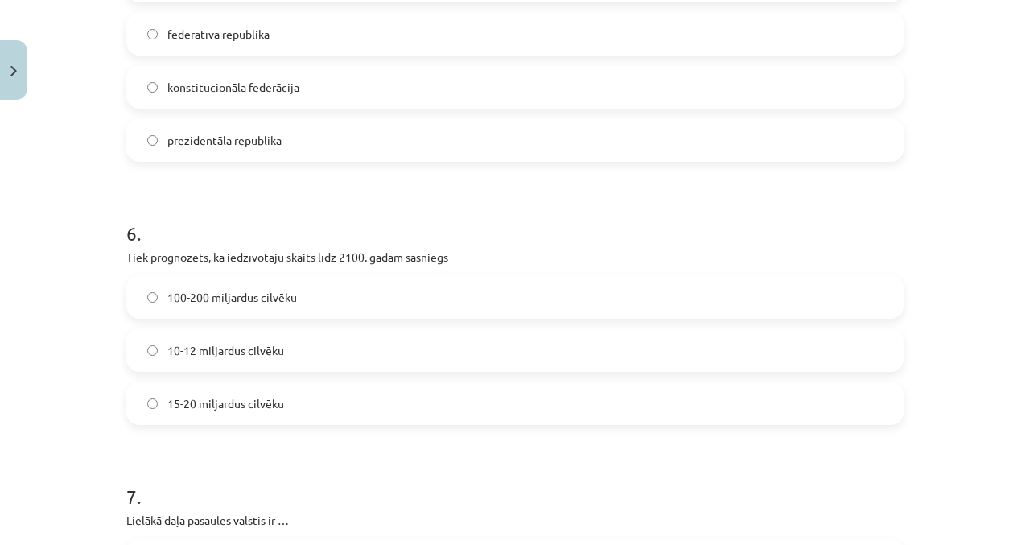
scroll to position [1708, 0]
click at [173, 341] on span "10-12 miljardus cilvēku" at bounding box center [225, 349] width 117 height 17
click at [72, 292] on div "Mācību tēma: Ģeogrāfijas i - 10. klases 1.ieskaites mācību materiāls #7 Noslēgu…" at bounding box center [515, 272] width 1030 height 545
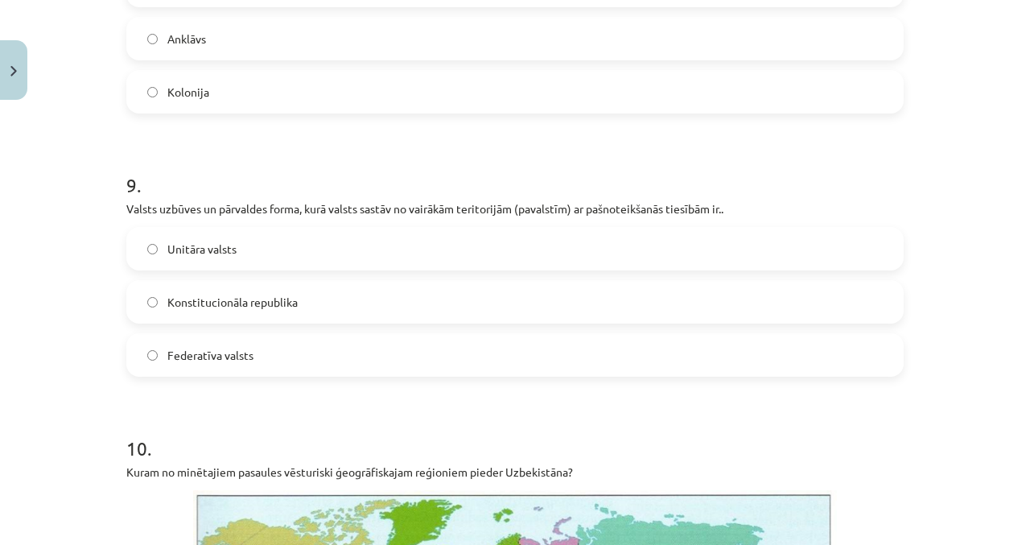
scroll to position [2652, 0]
click at [168, 346] on span "Federatīva valsts" at bounding box center [210, 354] width 86 height 17
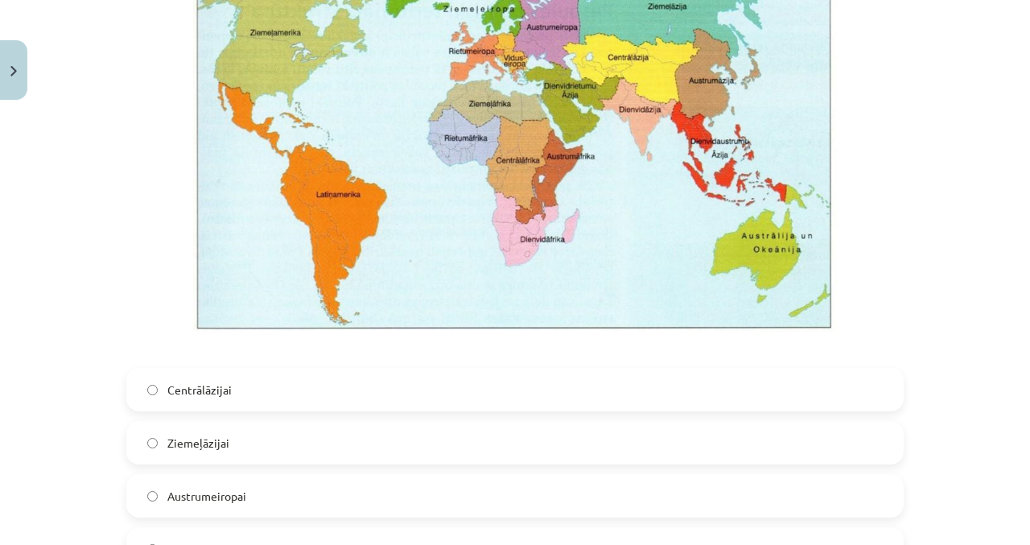
scroll to position [3391, 0]
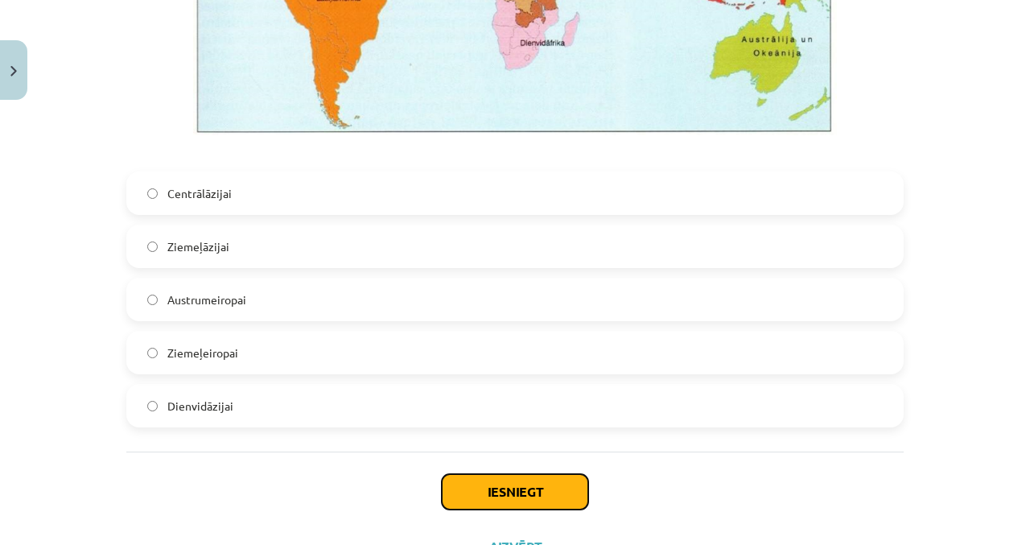
click at [486, 474] on button "Iesniegt" at bounding box center [515, 491] width 146 height 35
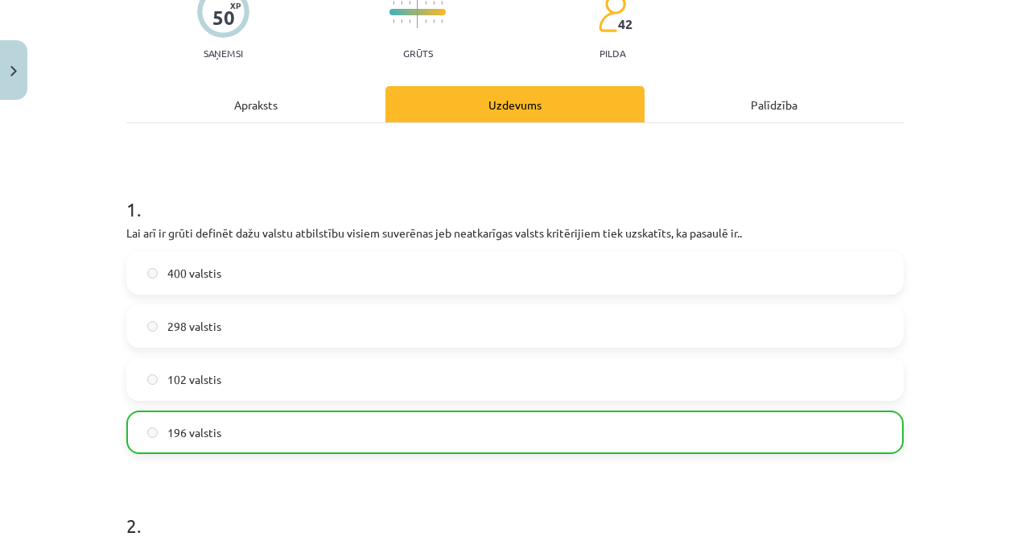
scroll to position [0, 0]
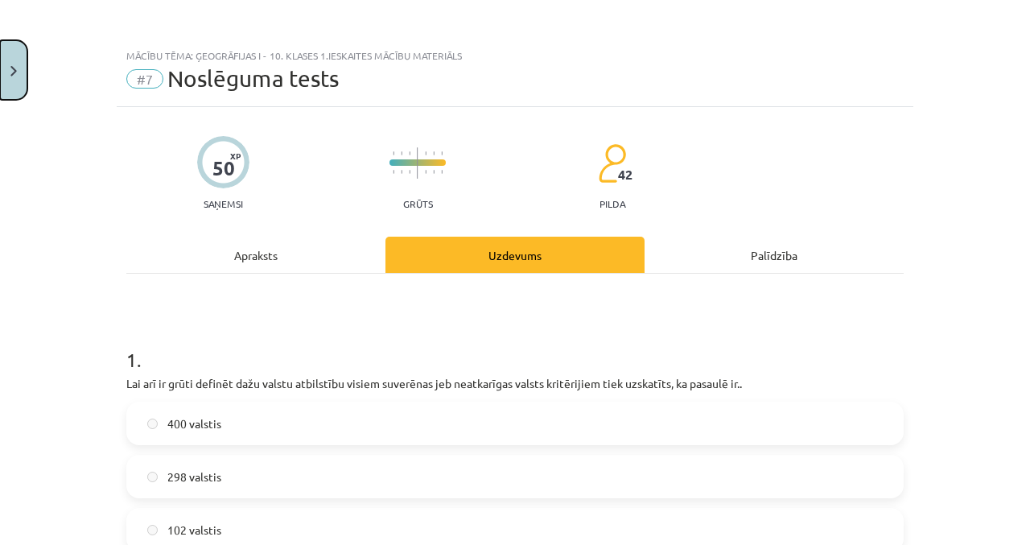
click at [15, 76] on img "Close" at bounding box center [13, 71] width 6 height 10
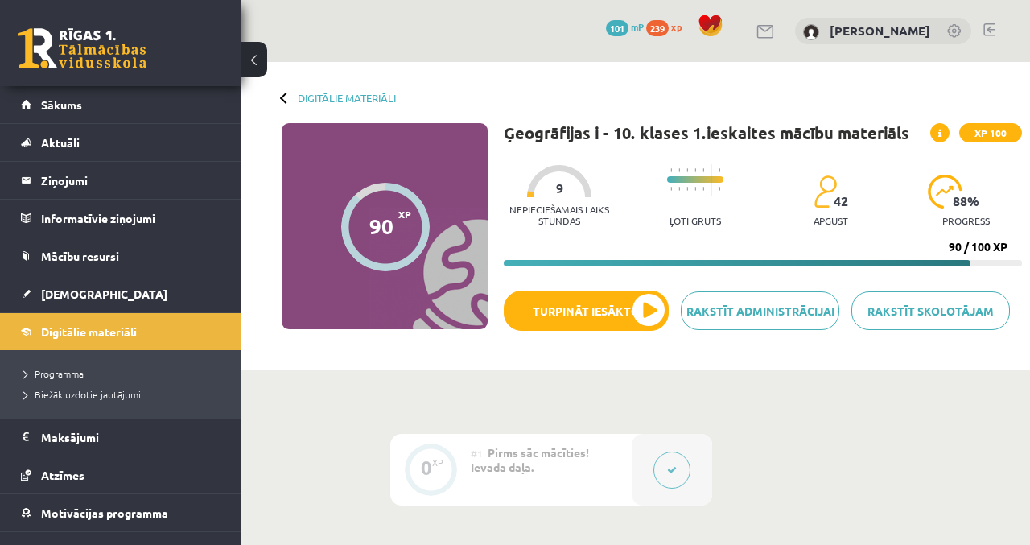
click at [884, 364] on div "Digitālie materiāli 90 XP XP 100 90 / 100 XP Ģeogrāfijas i - 10. klases 1.ieska…" at bounding box center [635, 215] width 789 height 307
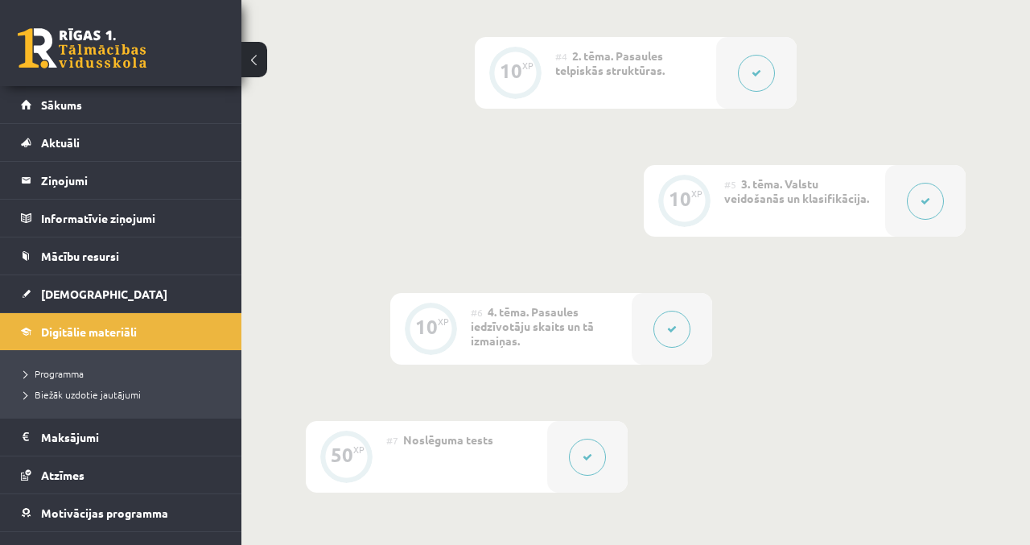
scroll to position [1070, 0]
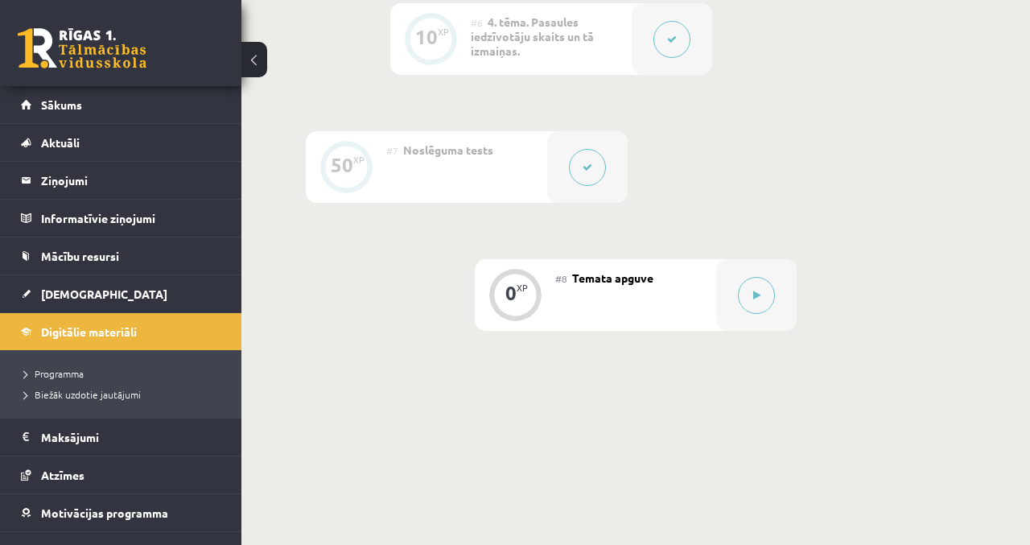
click at [760, 298] on icon at bounding box center [756, 296] width 7 height 10
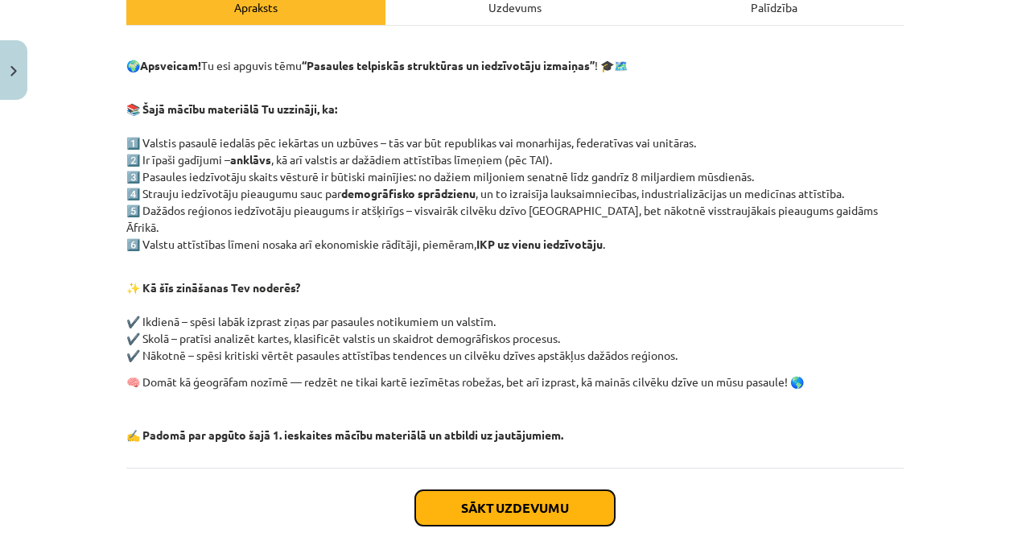
click at [598, 490] on button "Sākt uzdevumu" at bounding box center [515, 507] width 200 height 35
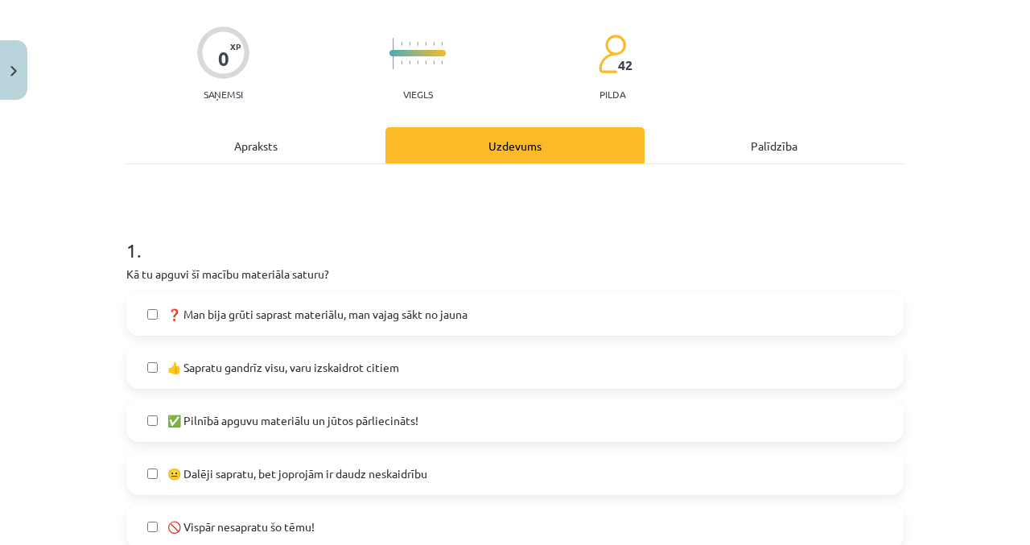
scroll to position [110, 0]
click at [734, 367] on label "👍 Sapratu gandrīz visu, varu izskaidrot citiem" at bounding box center [515, 366] width 774 height 40
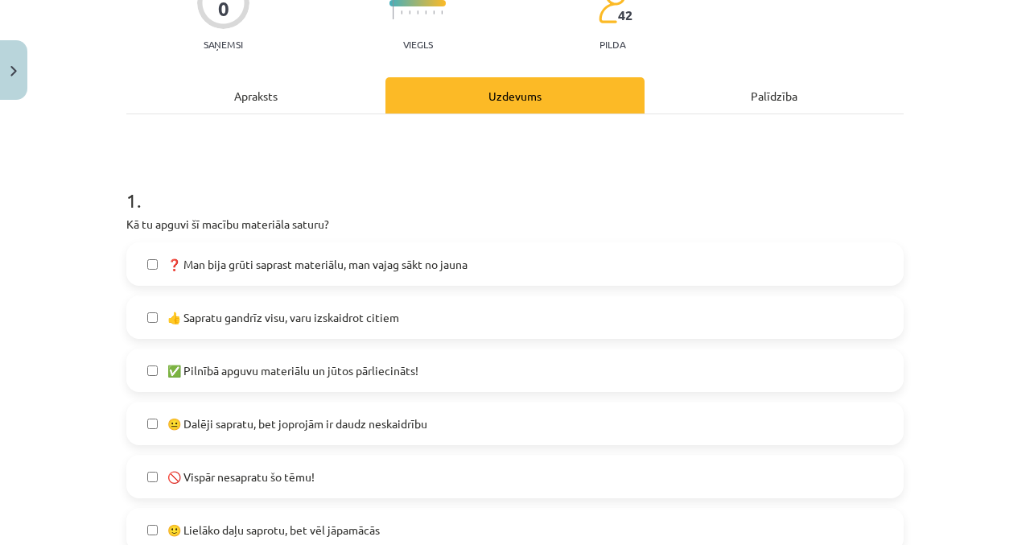
scroll to position [160, 0]
click at [711, 388] on label "✅ Pilnībā apguvu materiālu un jūtos pārliecināts!" at bounding box center [515, 369] width 774 height 40
click at [736, 377] on label "✅ Pilnībā apguvu materiālu un jūtos pārliecināts!" at bounding box center [515, 369] width 774 height 40
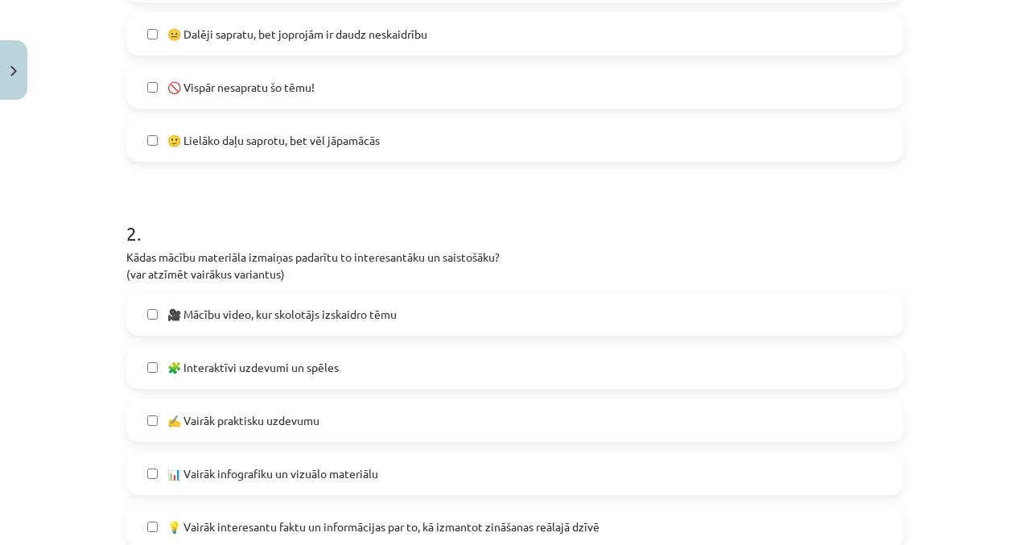
scroll to position [559, 0]
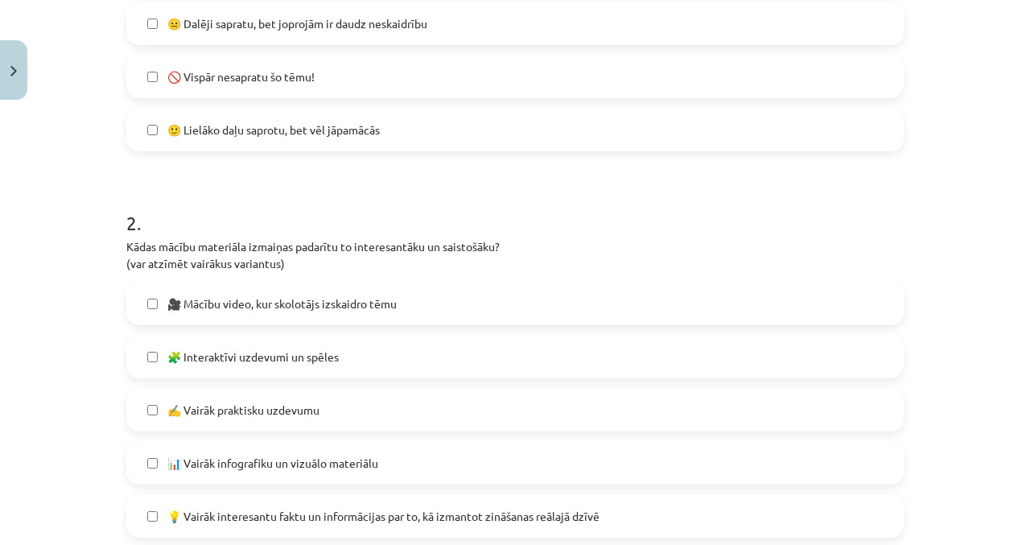
click at [732, 391] on label "✍️ Vairāk praktisku uzdevumu" at bounding box center [515, 409] width 774 height 40
click at [755, 362] on label "🧩 Interaktīvi uzdevumi un spēles" at bounding box center [515, 356] width 774 height 40
click at [711, 415] on label "✍️ Vairāk praktisku uzdevumu" at bounding box center [515, 409] width 774 height 40
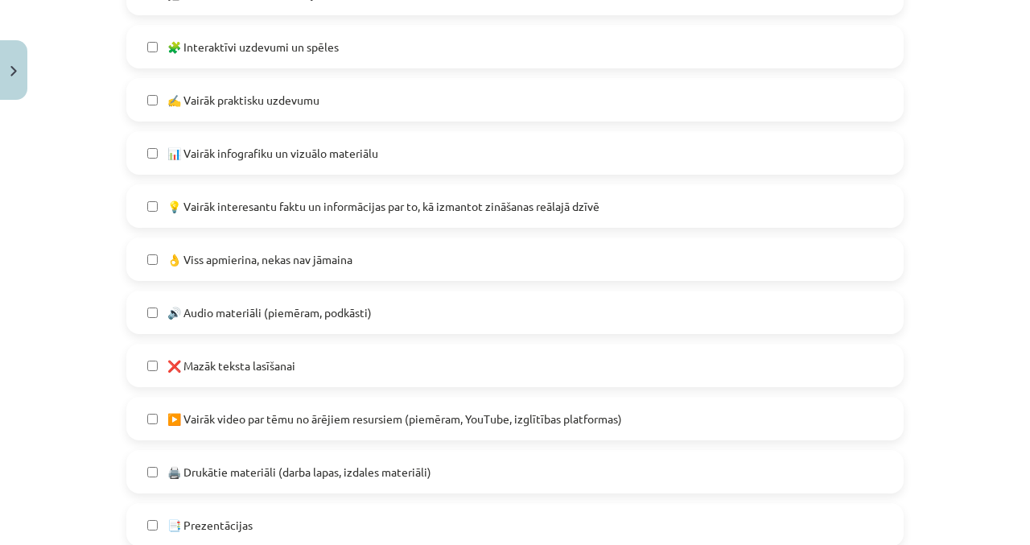
scroll to position [870, 0]
click at [783, 371] on label "❌ Mazāk teksta lasīšanai" at bounding box center [515, 364] width 774 height 40
click at [776, 373] on label "❌ Mazāk teksta lasīšanai" at bounding box center [515, 364] width 774 height 40
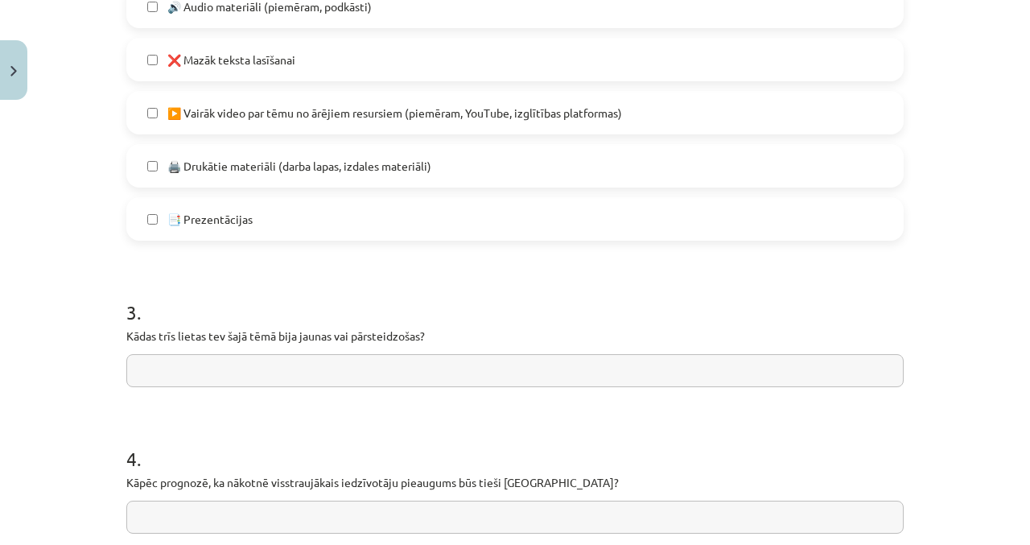
scroll to position [1173, 0]
click at [150, 524] on input "text" at bounding box center [514, 518] width 777 height 33
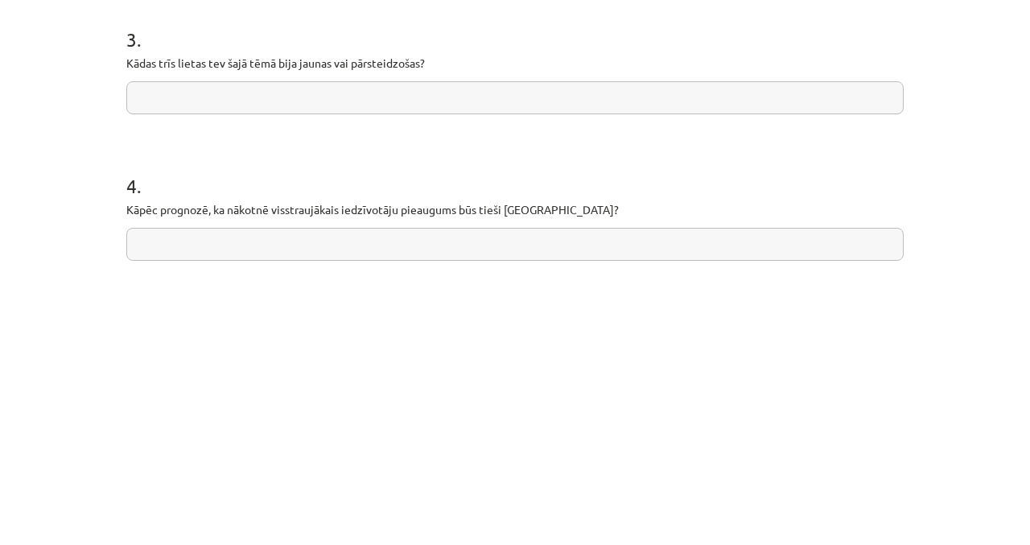
scroll to position [1070, 0]
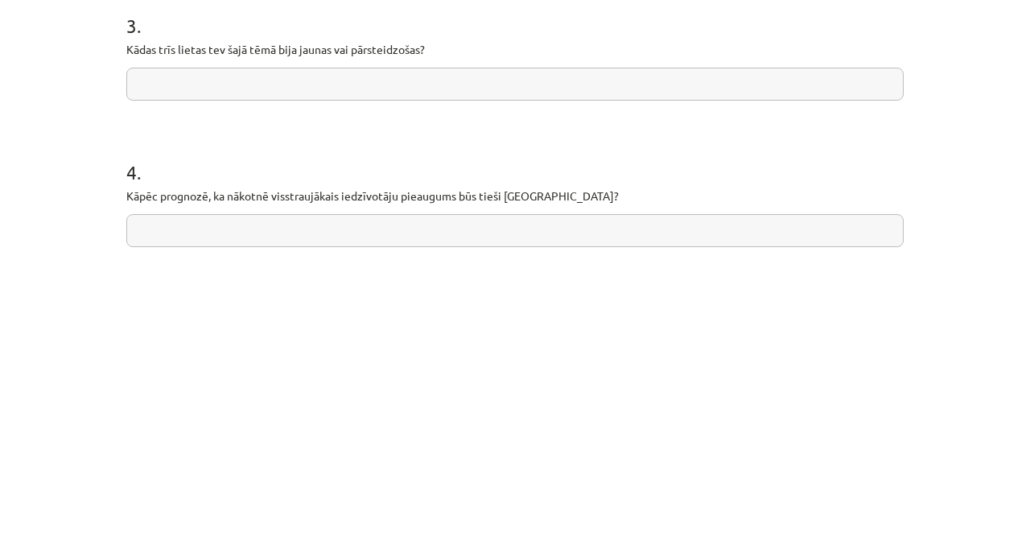
type input "*"
type input "**********"
click at [839, 368] on input "text" at bounding box center [514, 372] width 777 height 33
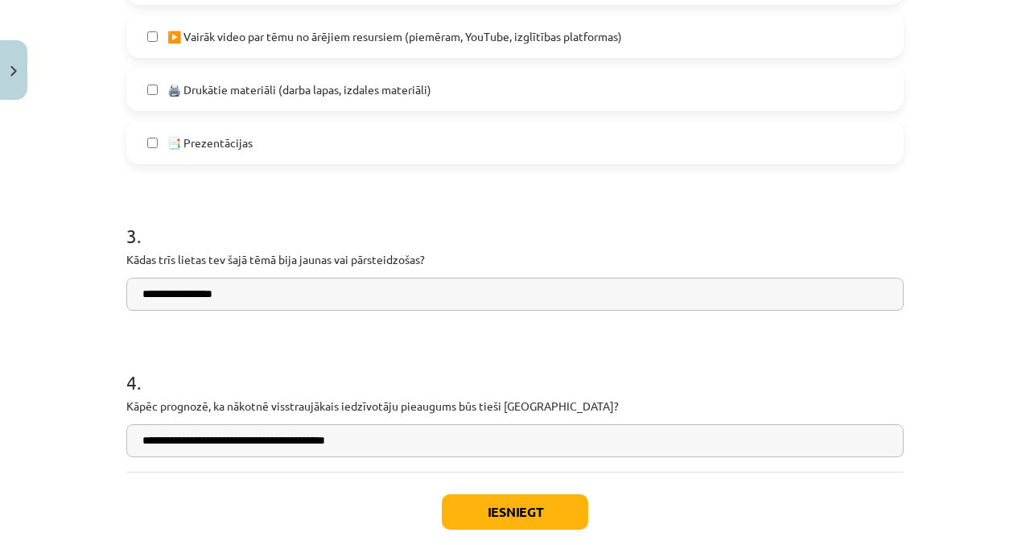
scroll to position [1271, 0]
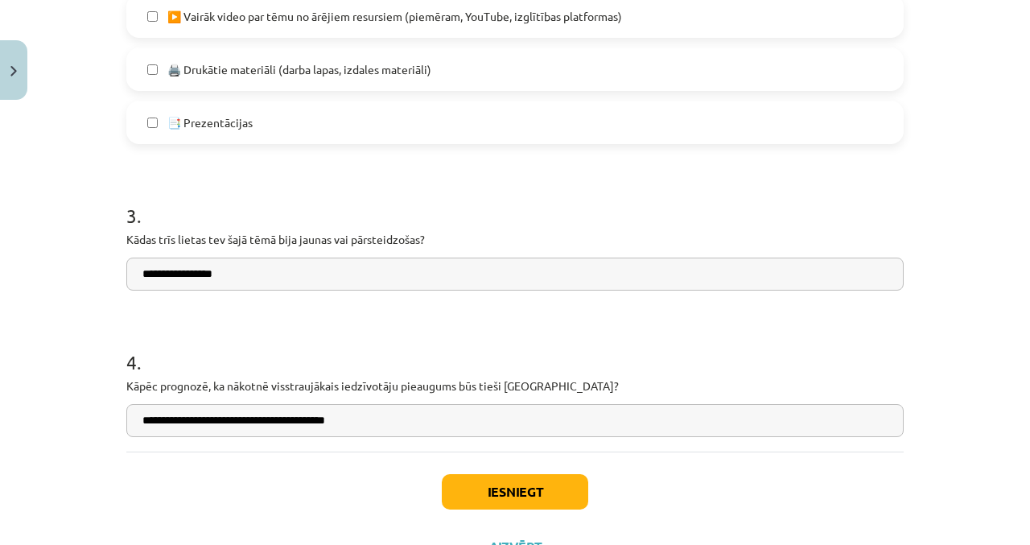
type input "**********"
click at [552, 496] on button "Iesniegt" at bounding box center [515, 491] width 146 height 35
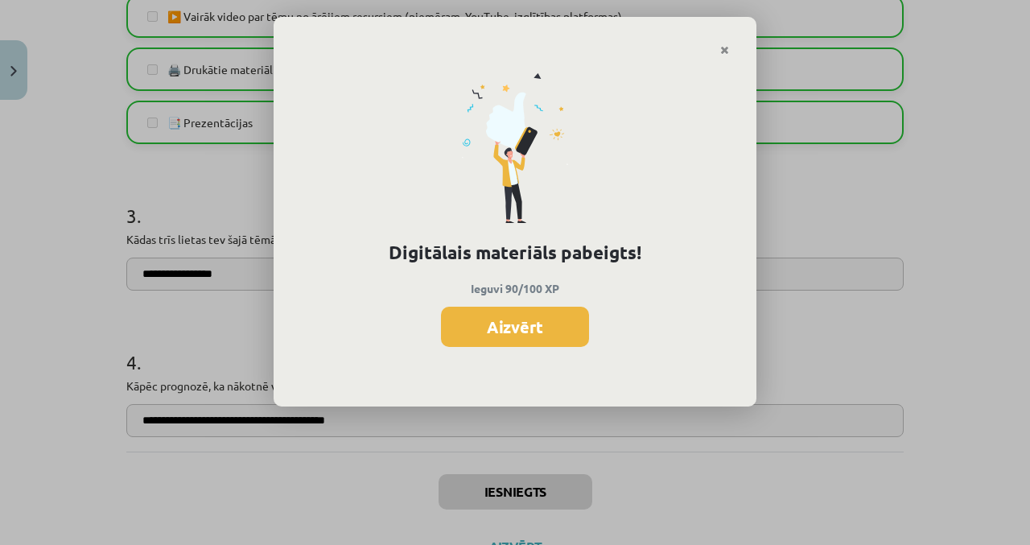
click at [573, 336] on button "Aizvērt" at bounding box center [515, 327] width 148 height 40
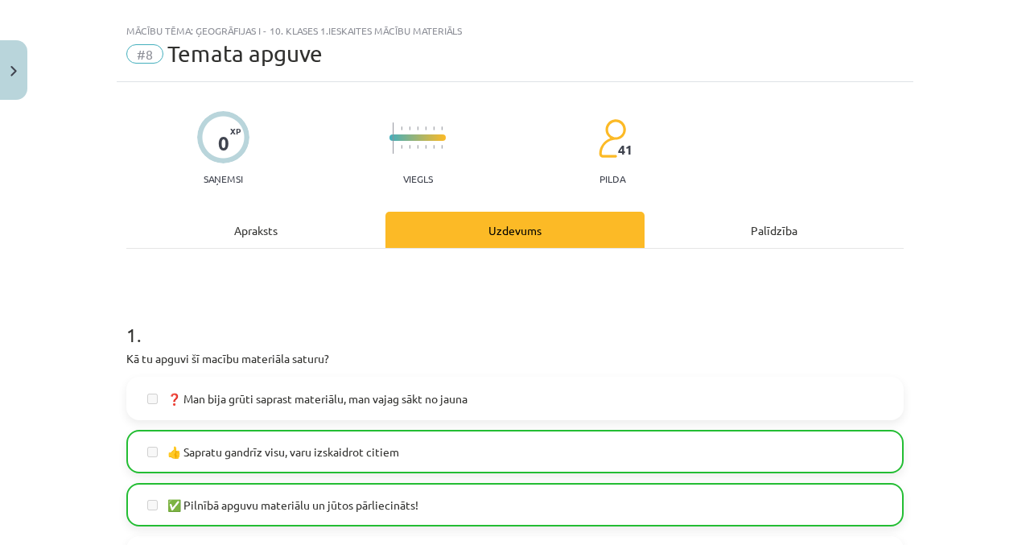
scroll to position [0, 0]
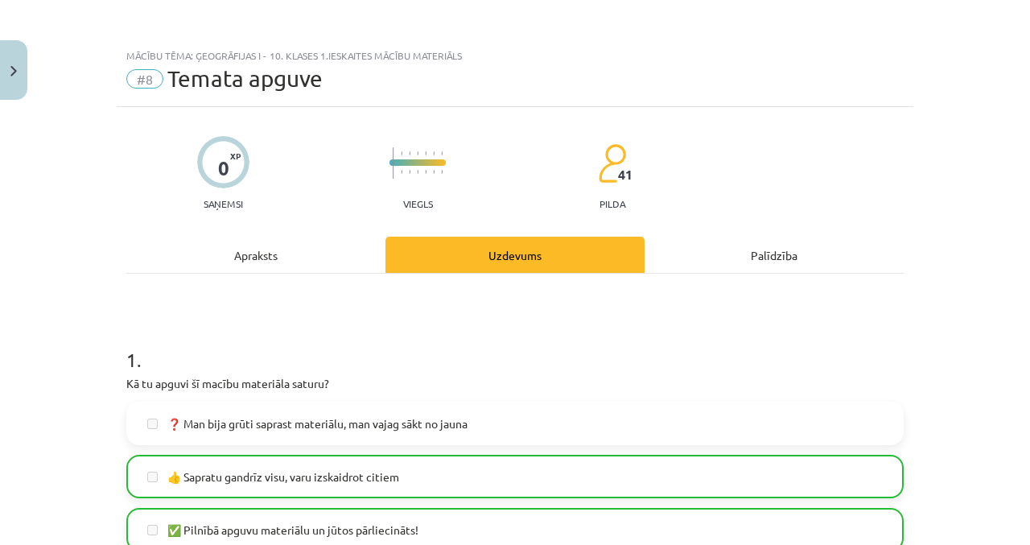
click at [37, 67] on div "Mācību tēma: Ģeogrāfijas i - 10. klases 1.ieskaites mācību materiāls #8 Temata …" at bounding box center [515, 272] width 1030 height 545
click at [22, 65] on button "Close" at bounding box center [13, 70] width 27 height 60
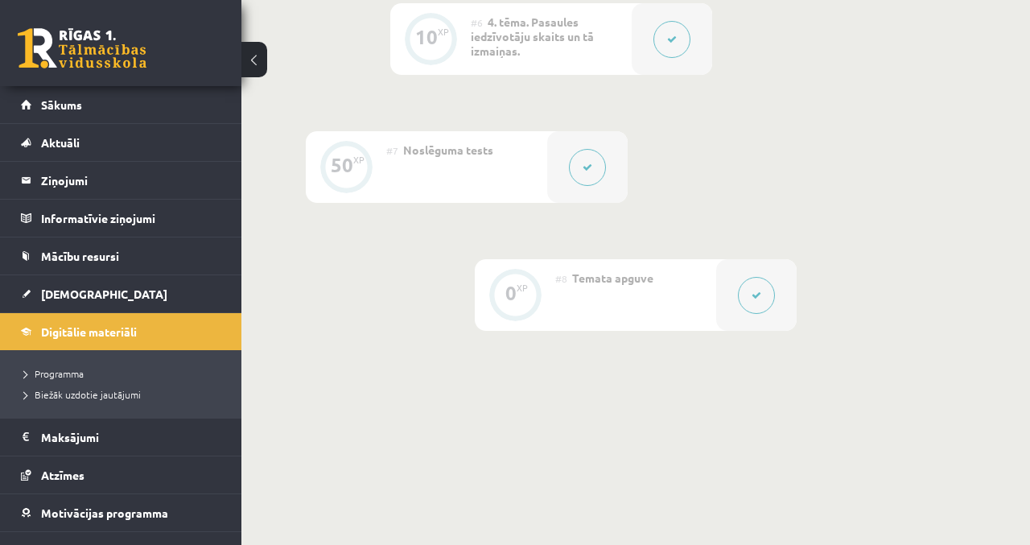
click at [155, 341] on link "Digitālie materiāli" at bounding box center [121, 331] width 200 height 37
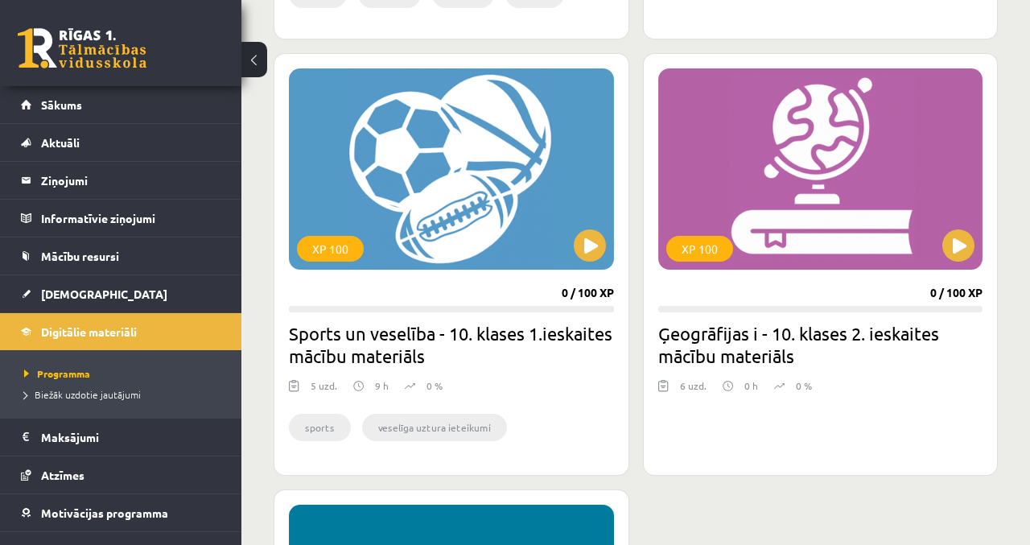
scroll to position [2333, 0]
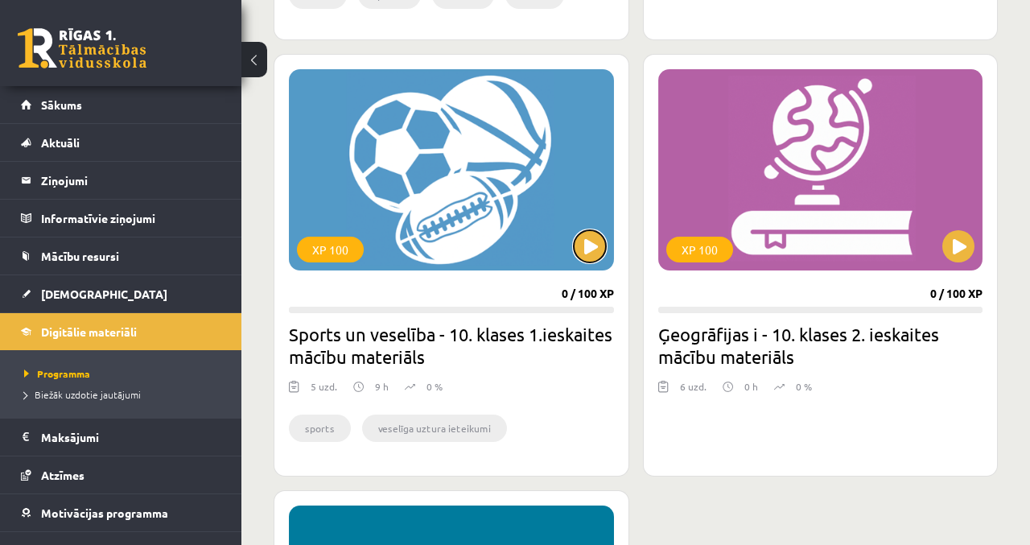
click at [591, 251] on button at bounding box center [590, 246] width 32 height 32
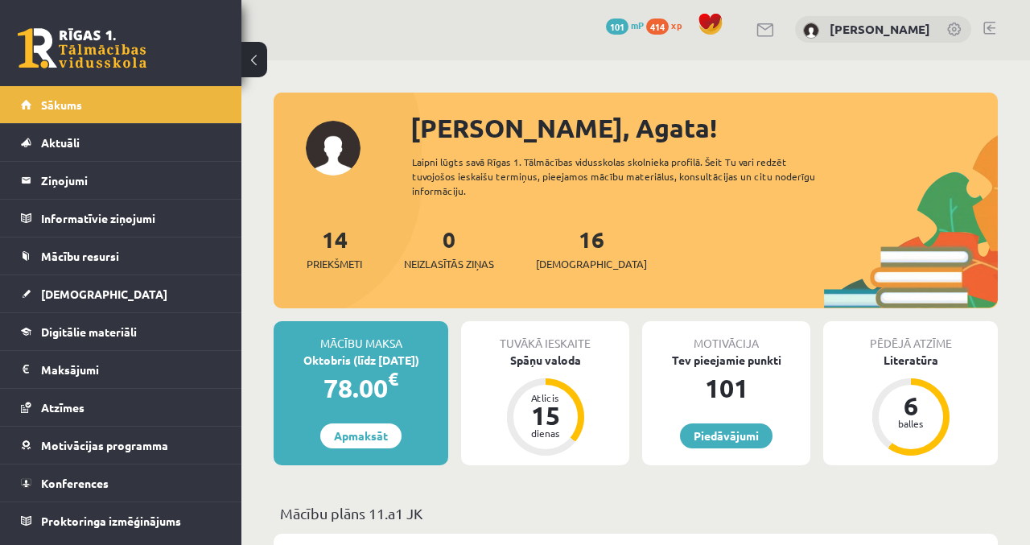
scroll to position [3, 0]
